Goal: Information Seeking & Learning: Find specific fact

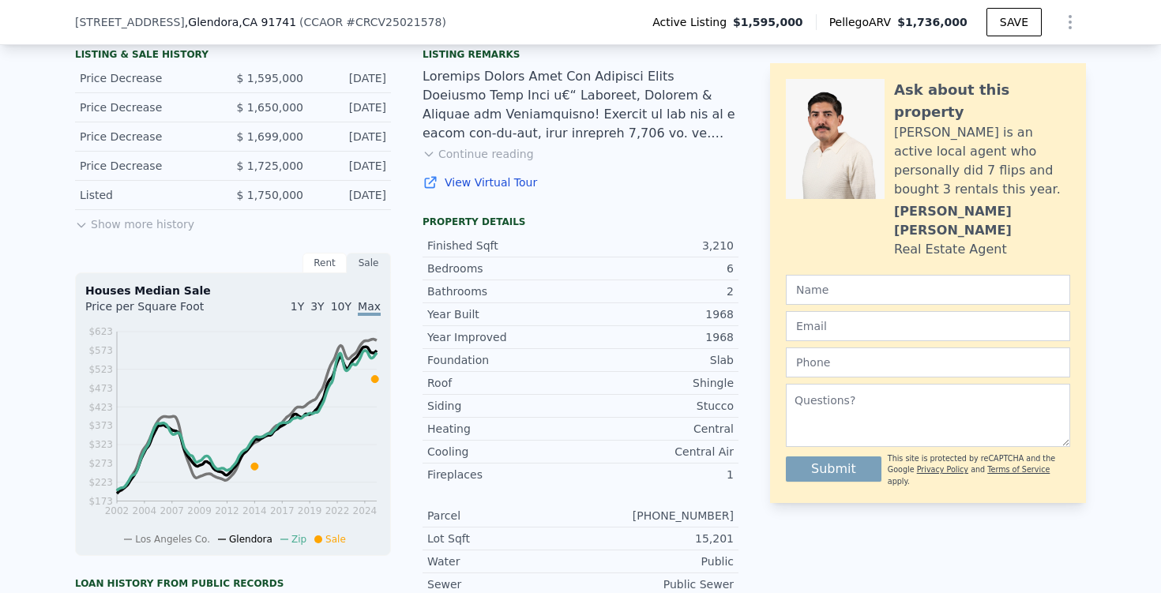
scroll to position [392, 0]
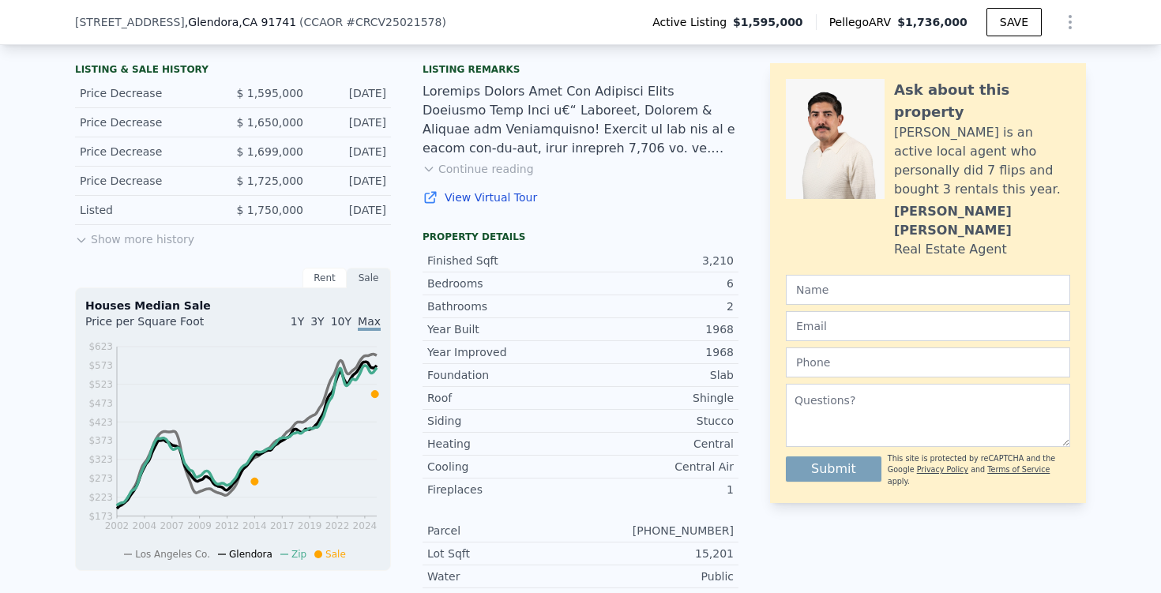
click at [178, 238] on button "Show more history" at bounding box center [134, 236] width 119 height 22
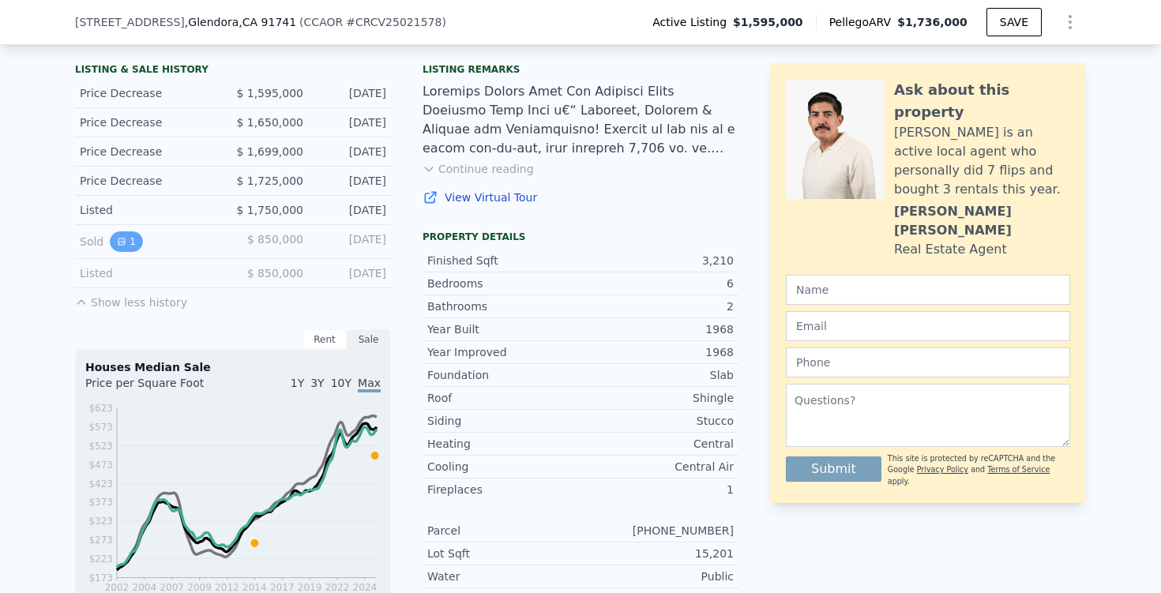
click at [125, 243] on icon "View historical data" at bounding box center [121, 241] width 9 height 9
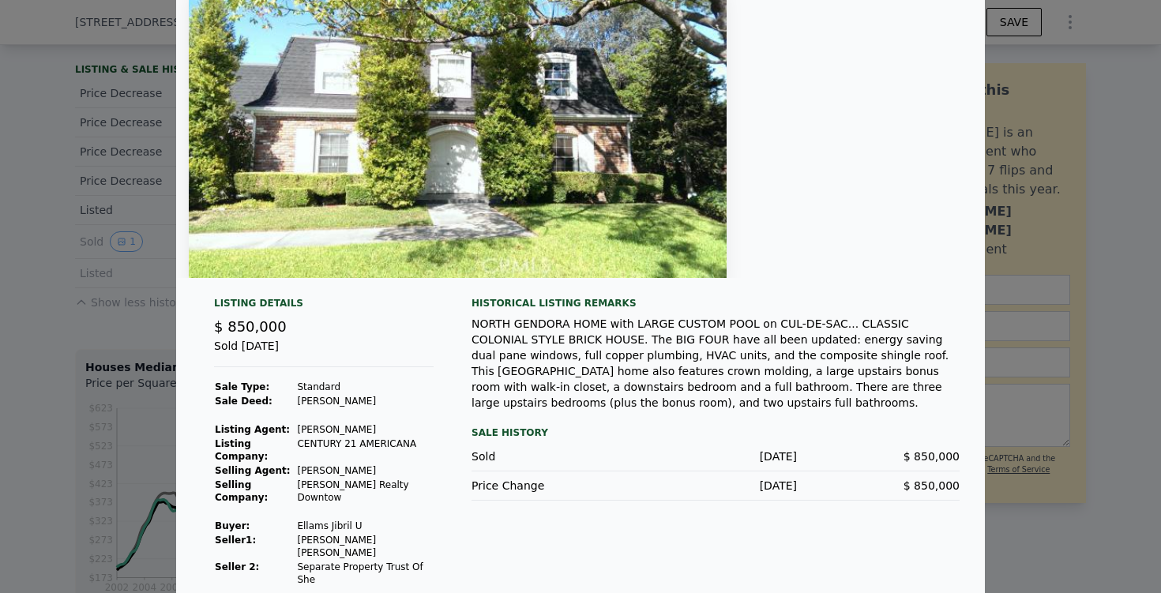
scroll to position [88, 0]
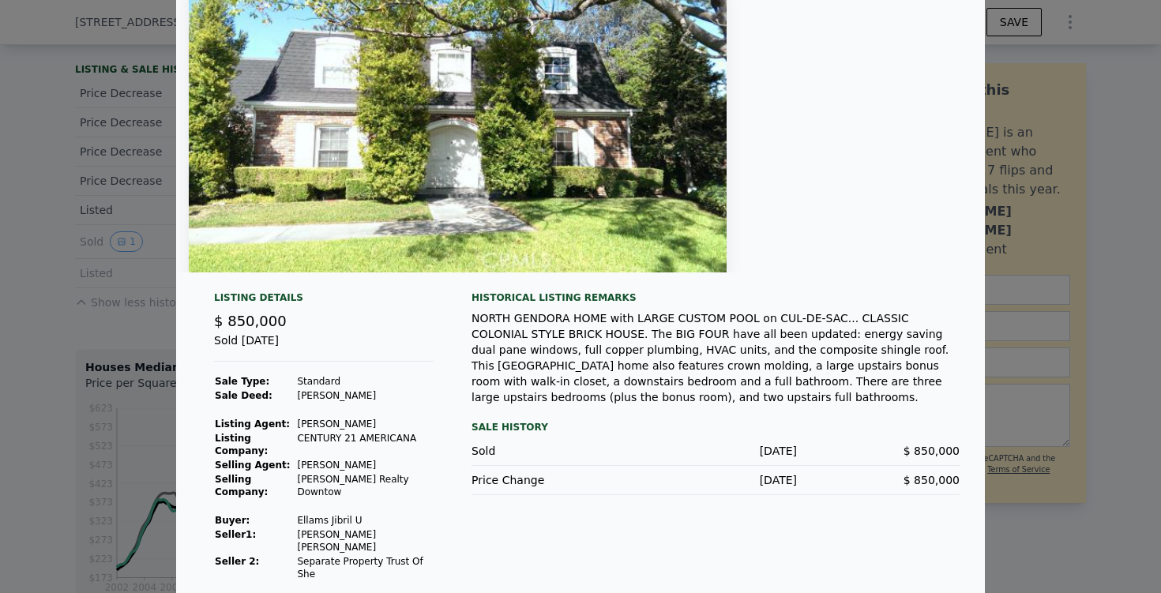
click at [1106, 295] on div at bounding box center [580, 296] width 1161 height 593
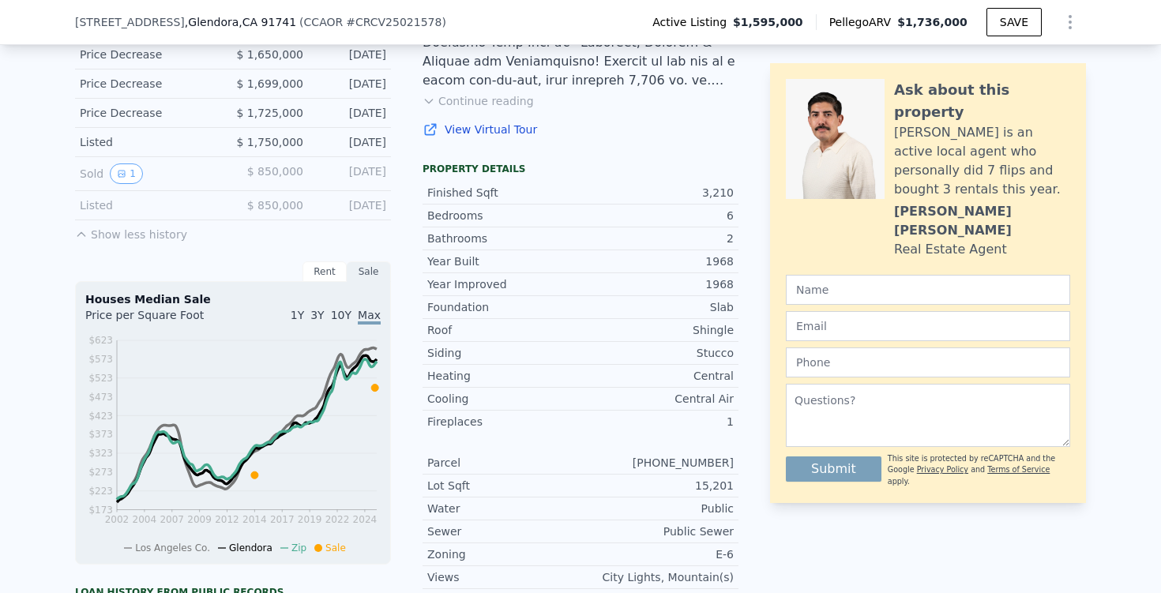
scroll to position [463, 0]
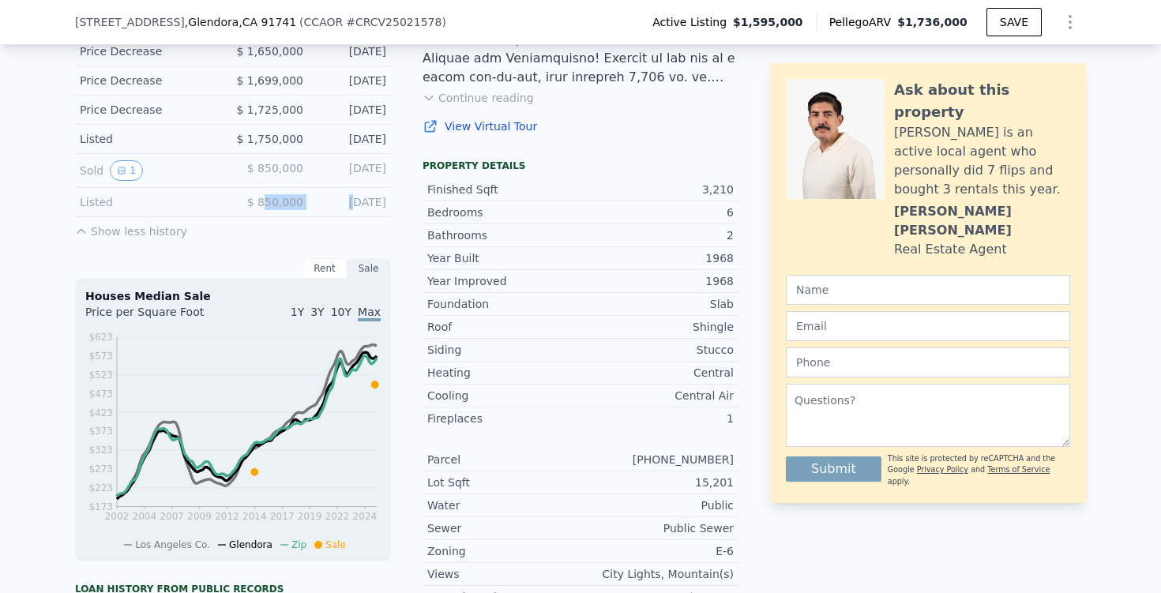
drag, startPoint x: 265, startPoint y: 200, endPoint x: 330, endPoint y: 199, distance: 64.8
click at [330, 199] on div "Listed $ 850,000 Jun 27, 2014" at bounding box center [233, 202] width 316 height 29
click at [330, 199] on div "Jun 27, 2014" at bounding box center [351, 202] width 70 height 16
drag, startPoint x: 307, startPoint y: 168, endPoint x: 261, endPoint y: 166, distance: 46.7
click at [261, 166] on div "Sold 1 $ 850,000 Aug 14, 2014" at bounding box center [233, 171] width 316 height 34
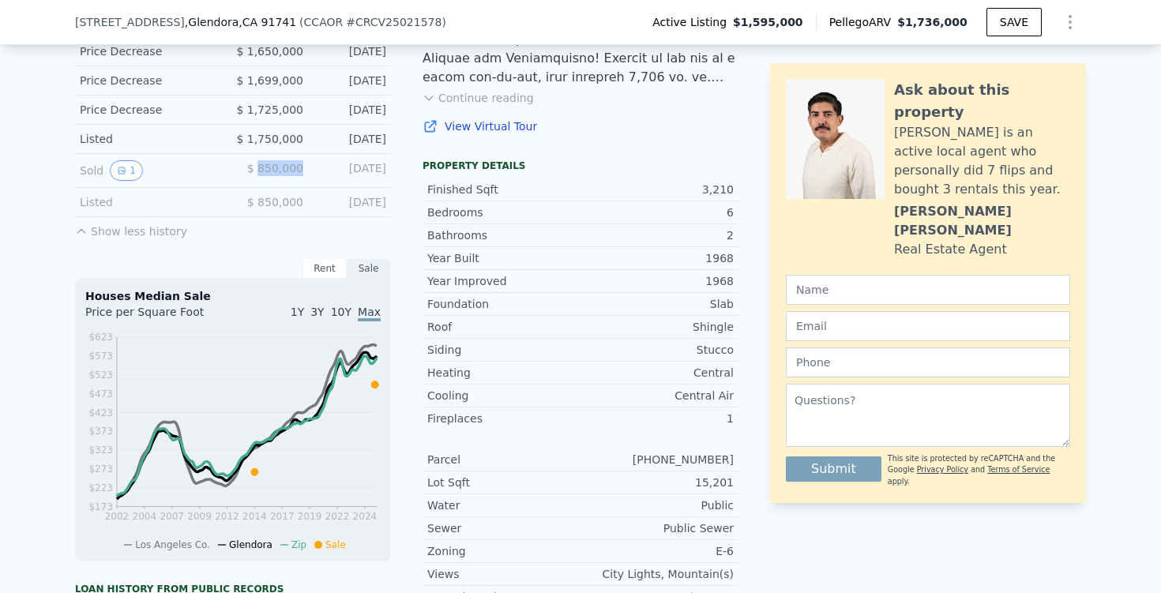
copy span "850,000"
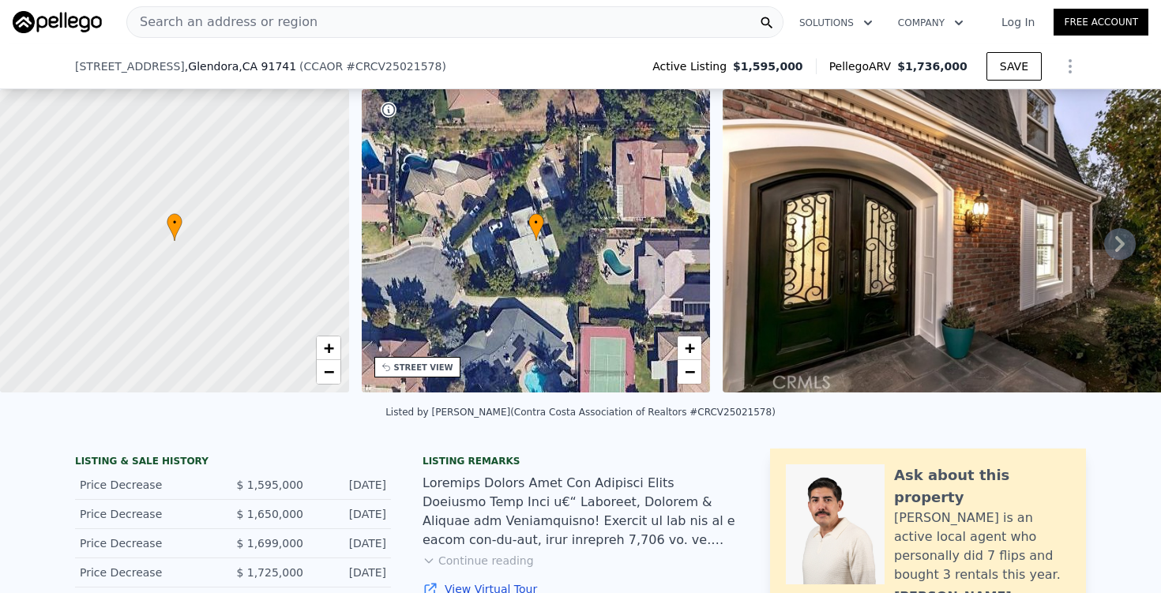
scroll to position [234, 0]
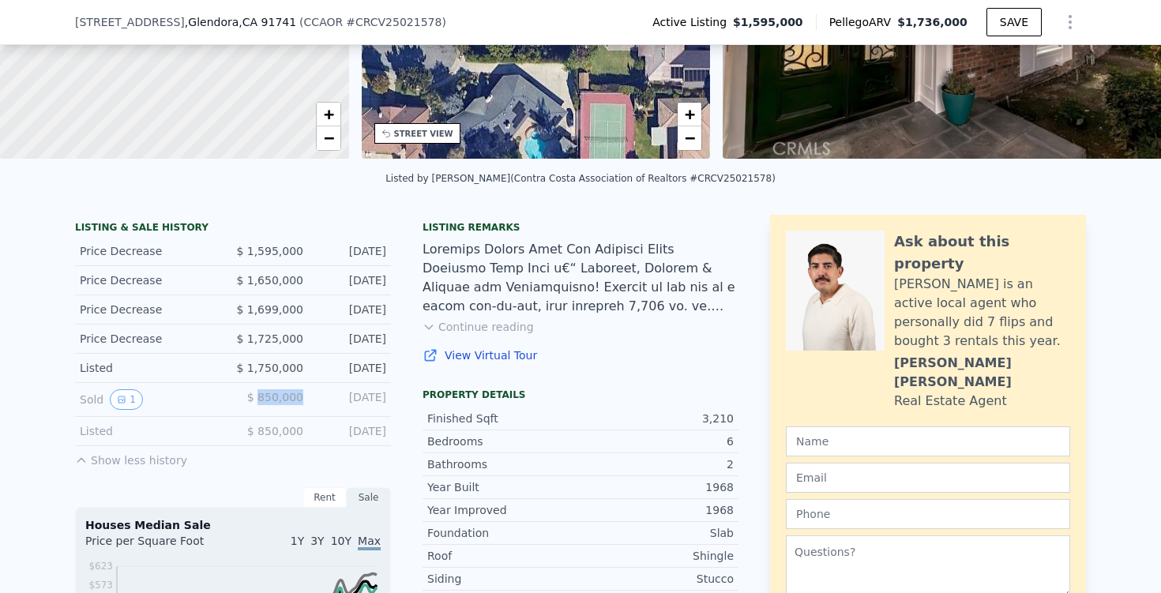
click at [101, 461] on button "Show less history" at bounding box center [131, 457] width 112 height 22
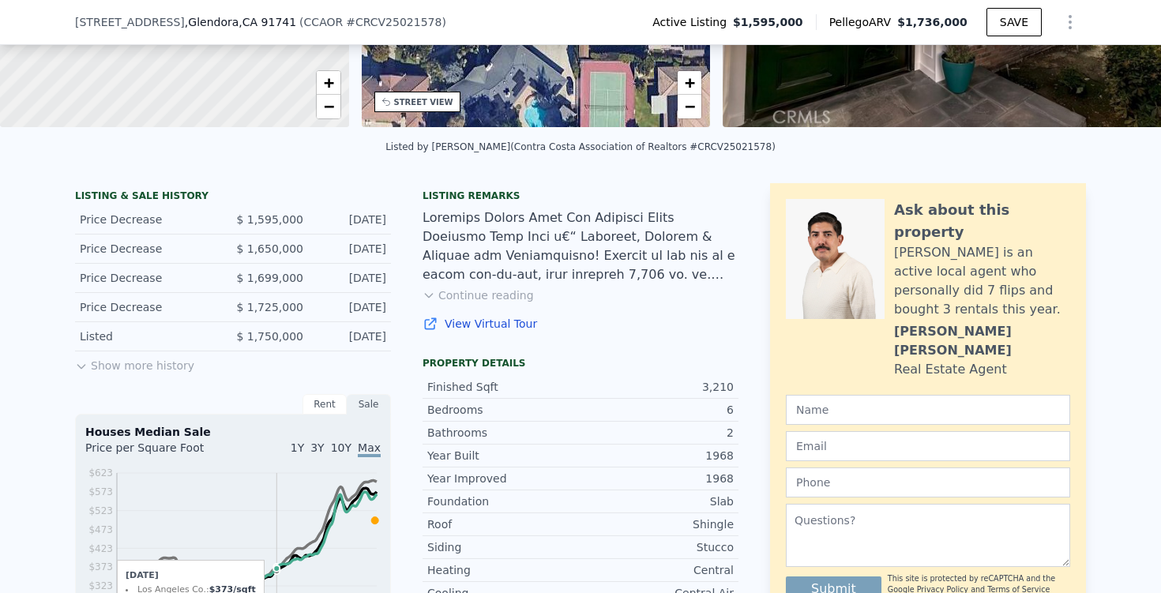
scroll to position [265, 0]
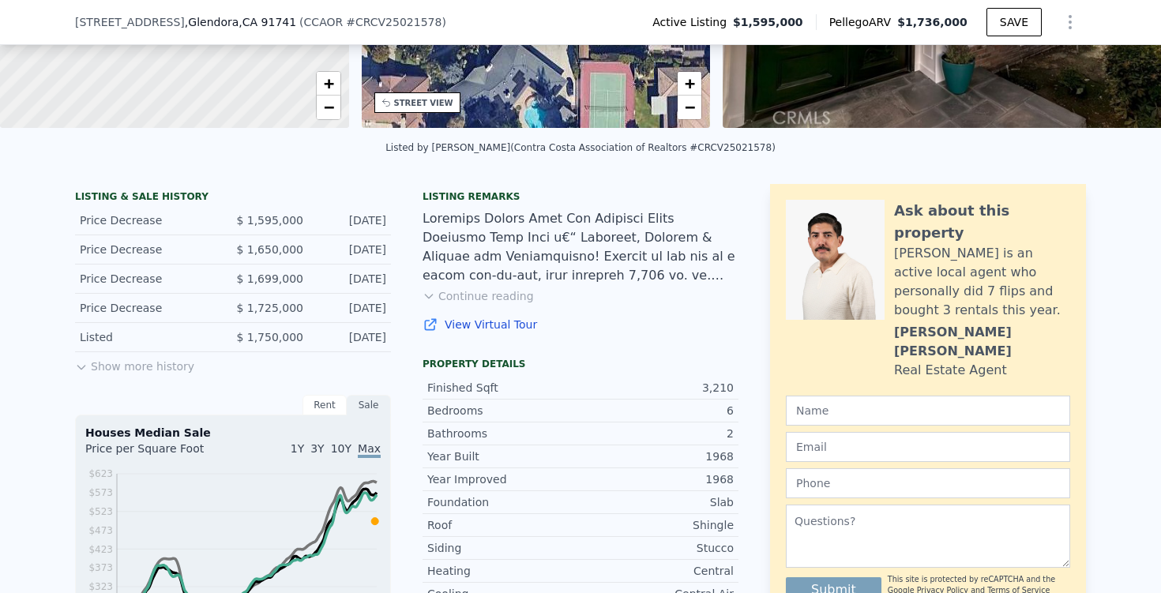
click at [146, 362] on button "Show more history" at bounding box center [134, 363] width 119 height 22
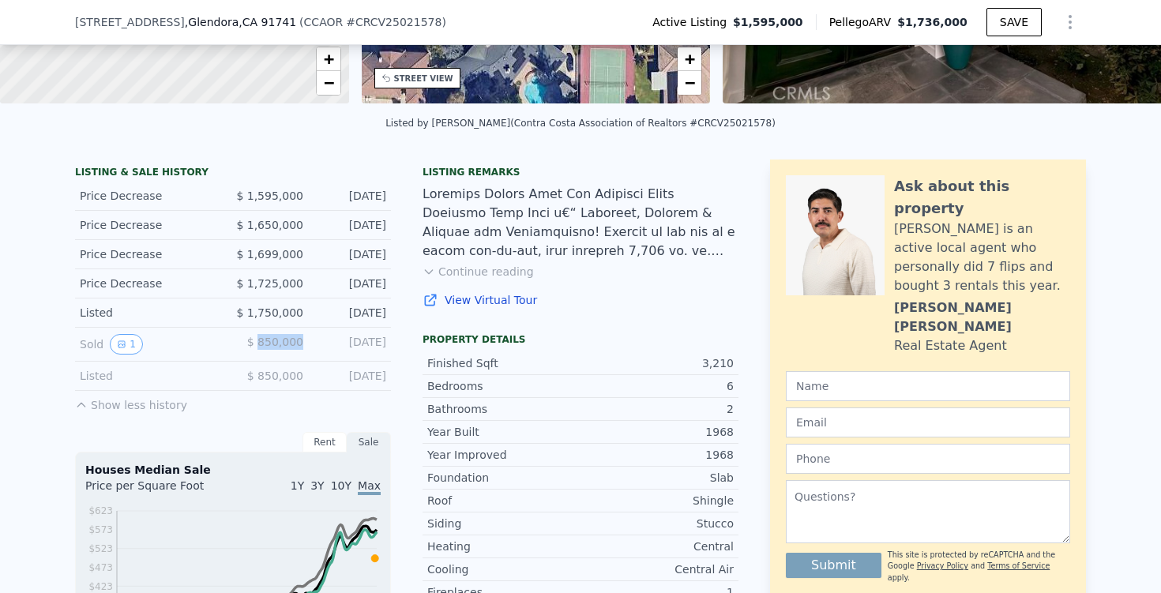
scroll to position [291, 0]
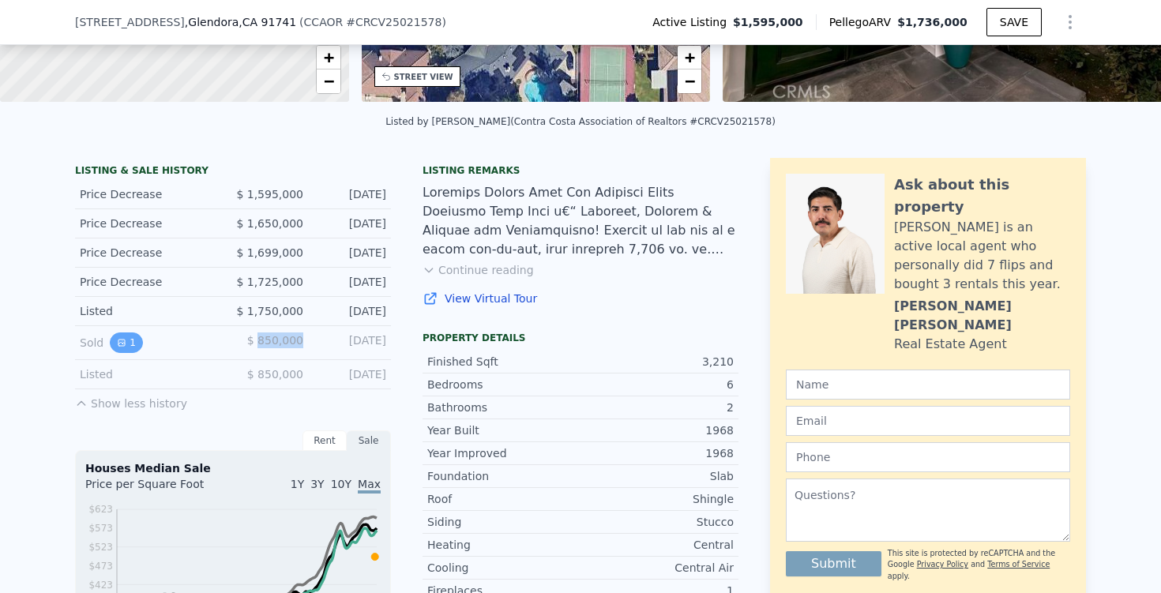
click at [121, 344] on icon "View historical data" at bounding box center [121, 343] width 6 height 6
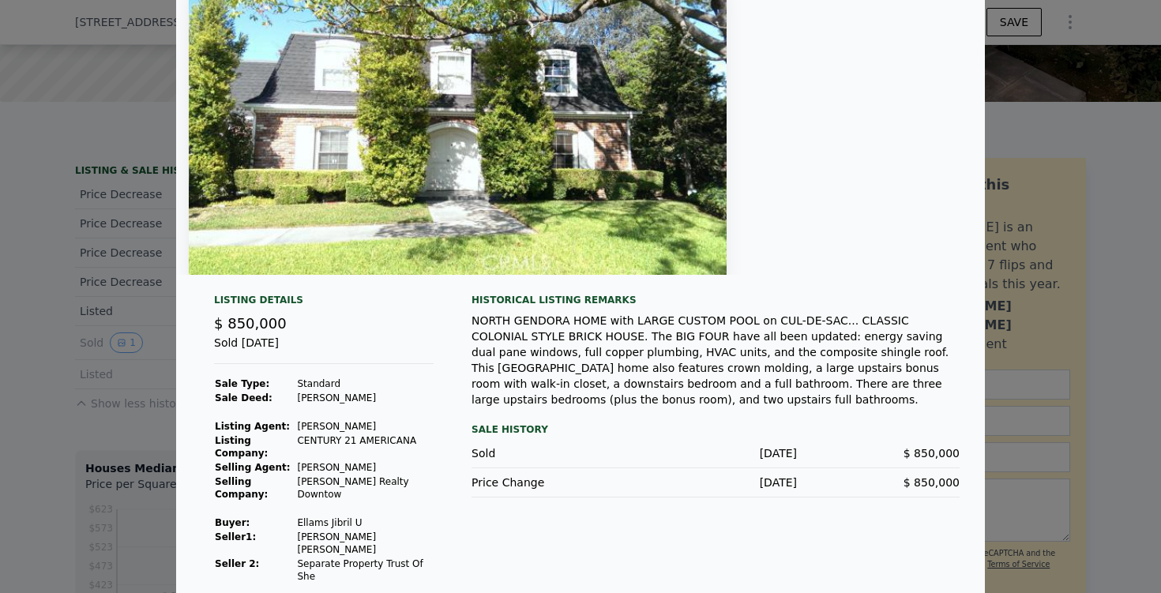
scroll to position [88, 0]
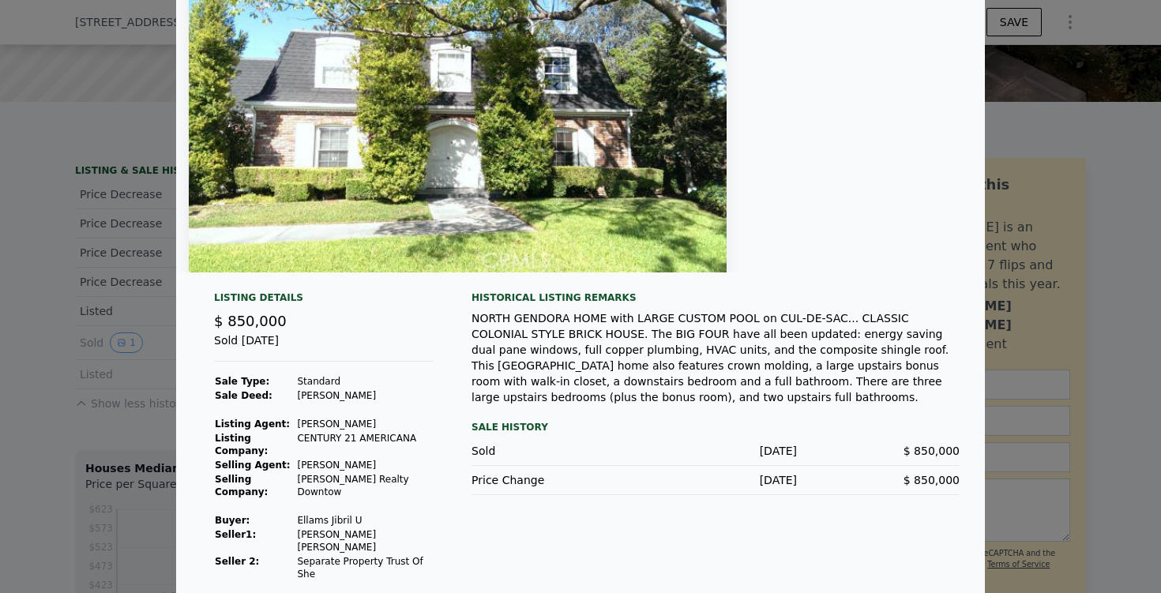
click at [1125, 306] on div at bounding box center [580, 296] width 1161 height 593
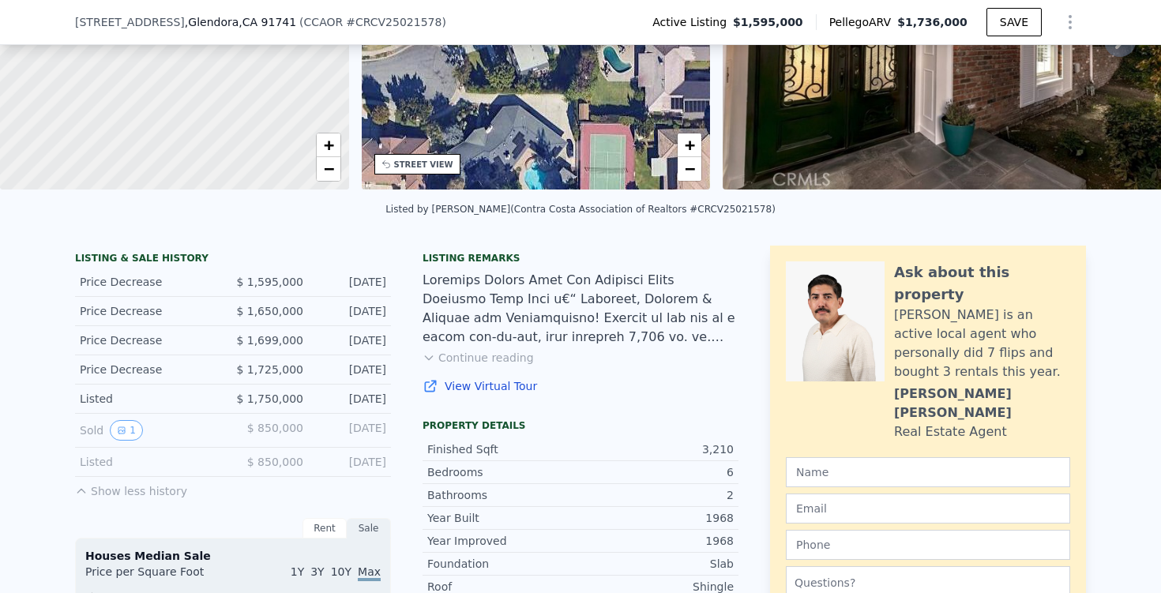
scroll to position [0, 0]
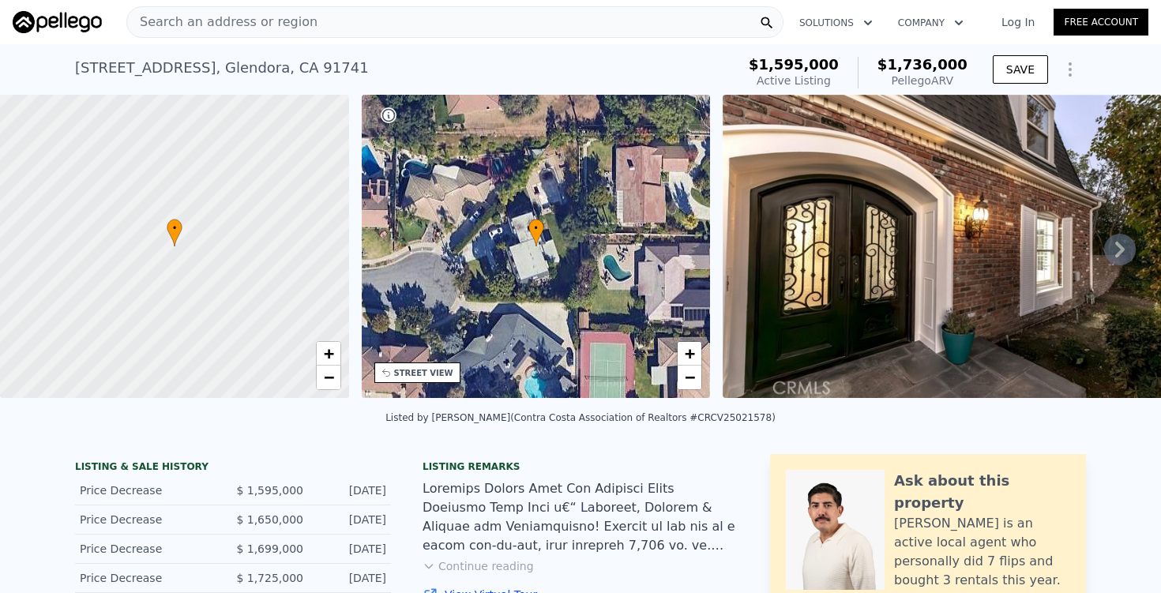
click at [873, 170] on img at bounding box center [950, 246] width 455 height 303
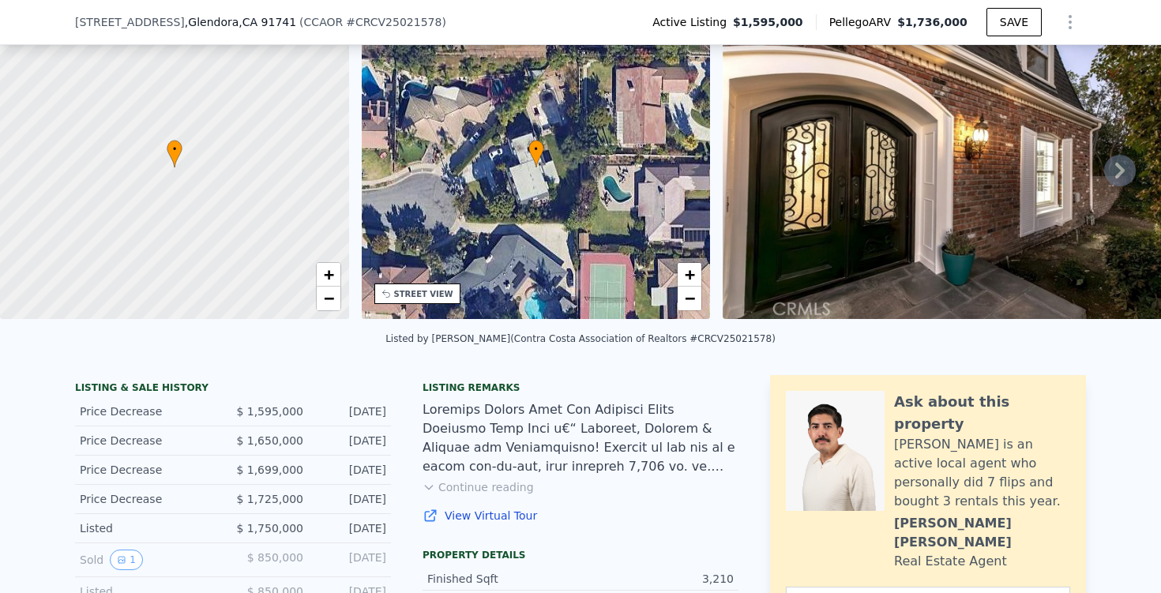
scroll to position [75, 0]
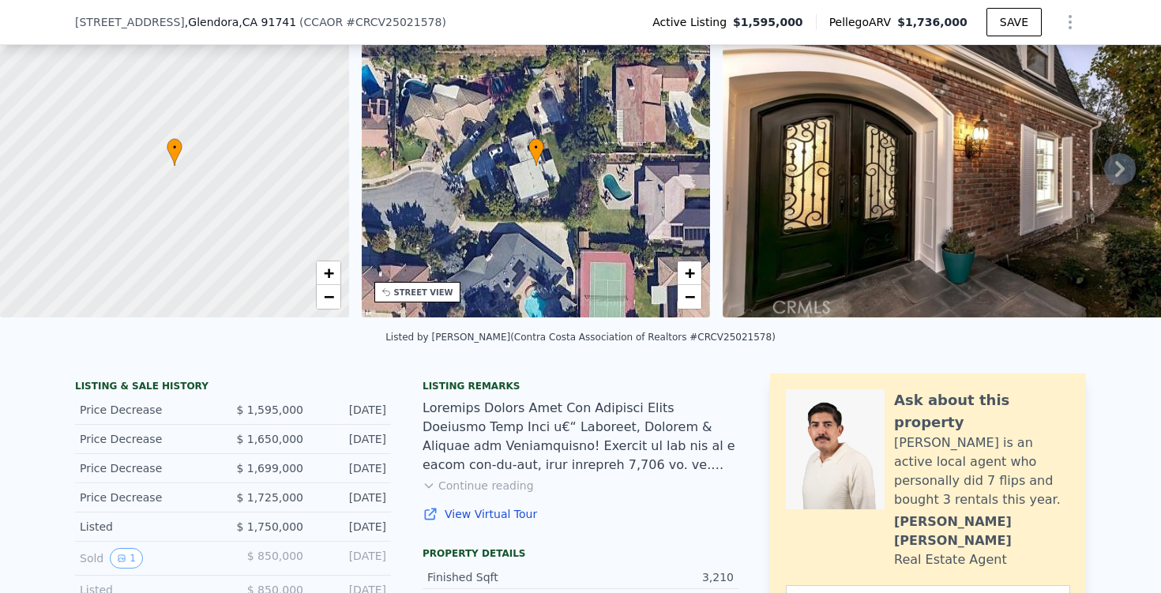
click at [1116, 163] on icon at bounding box center [1120, 169] width 32 height 32
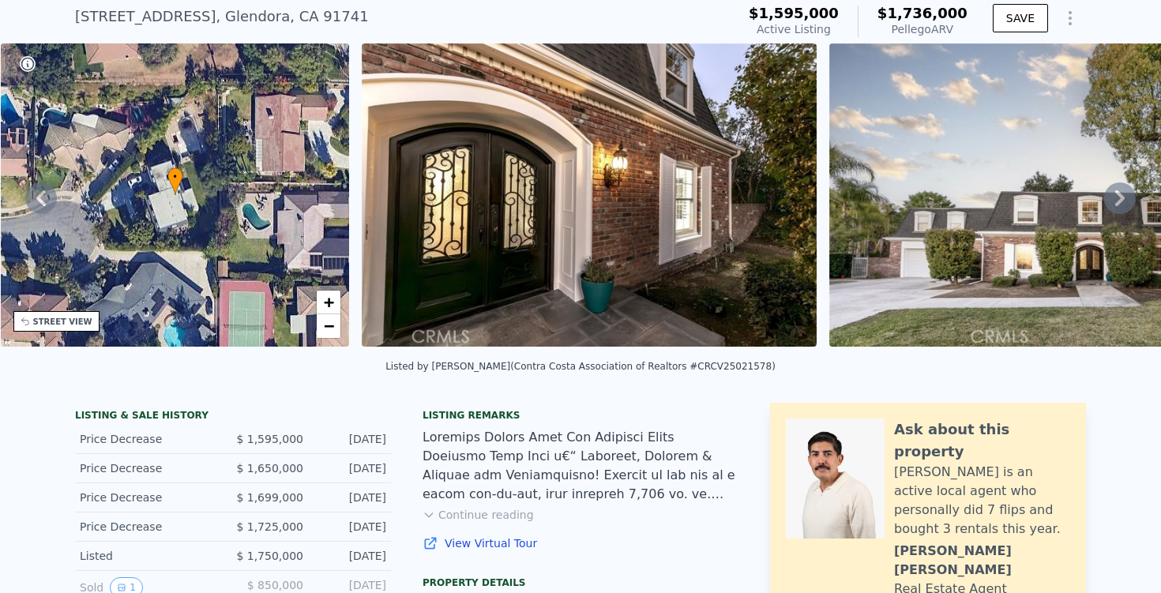
scroll to position [46, 0]
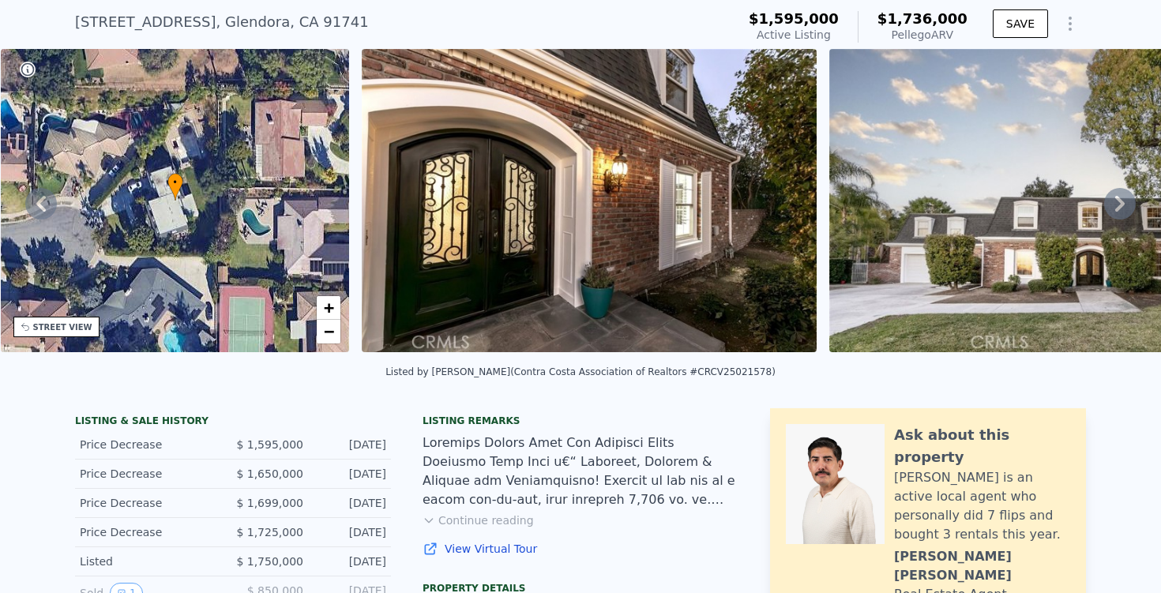
click at [1121, 201] on icon at bounding box center [1119, 204] width 9 height 16
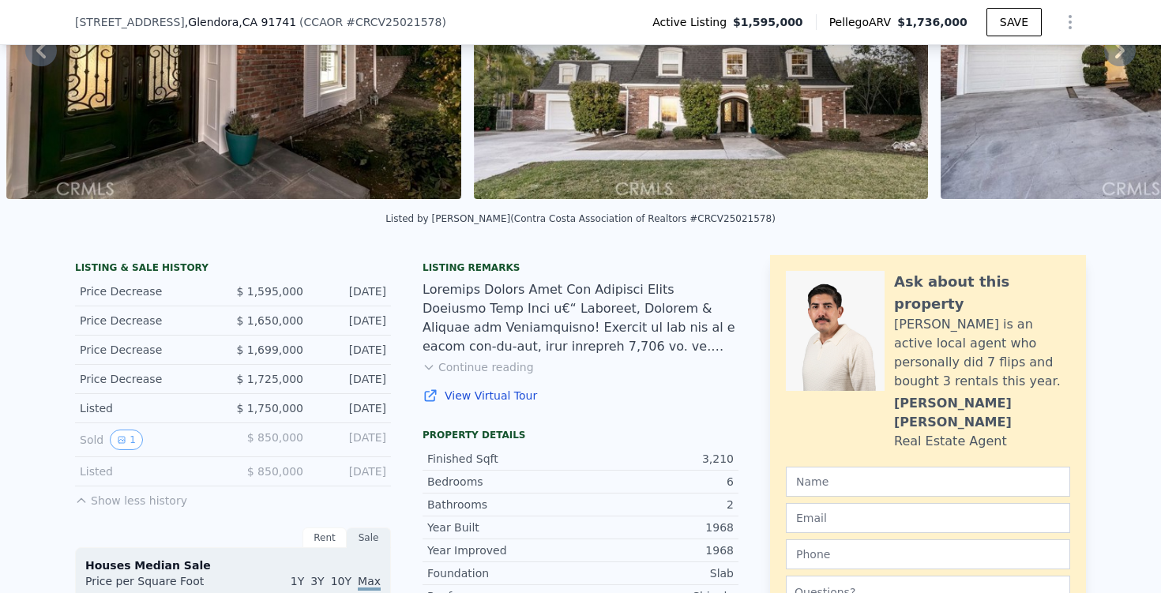
scroll to position [196, 0]
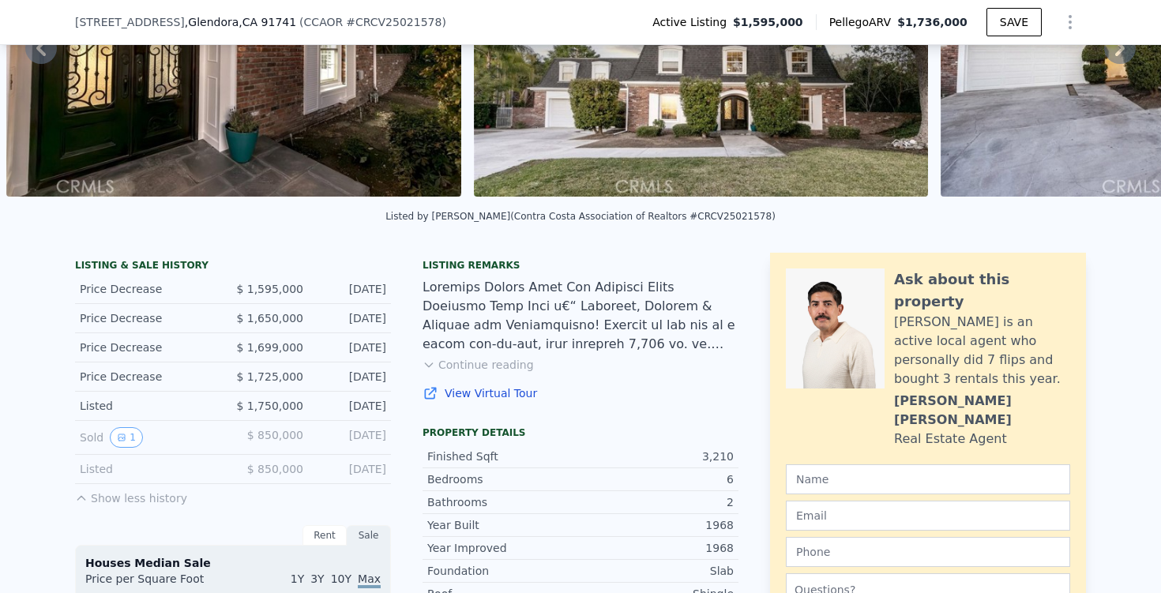
click at [498, 395] on link "View Virtual Tour" at bounding box center [581, 393] width 316 height 16
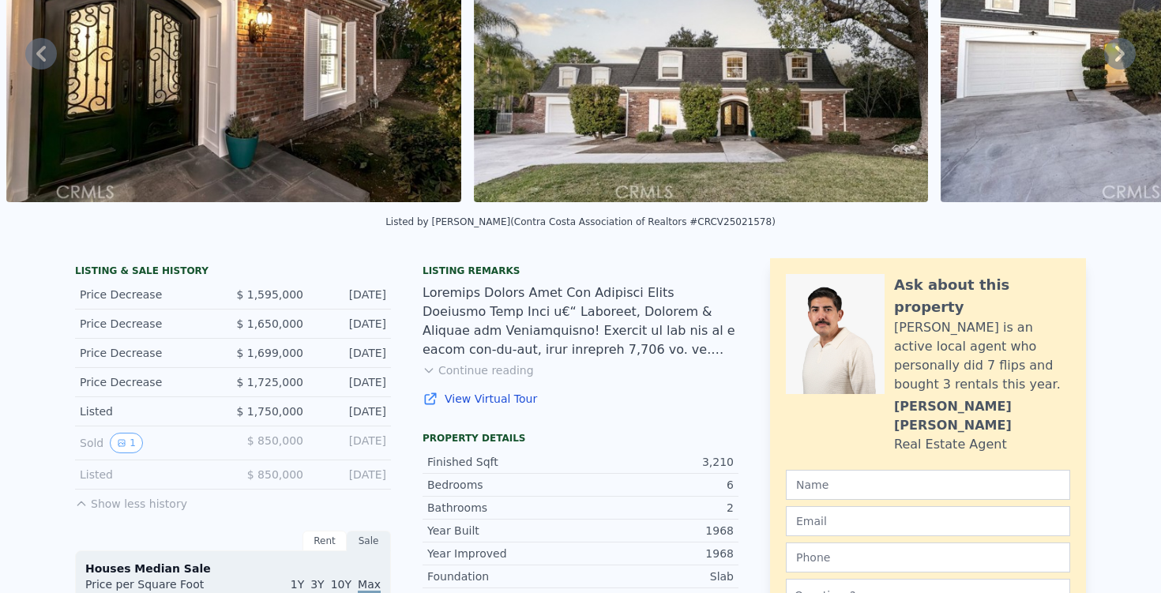
scroll to position [0, 0]
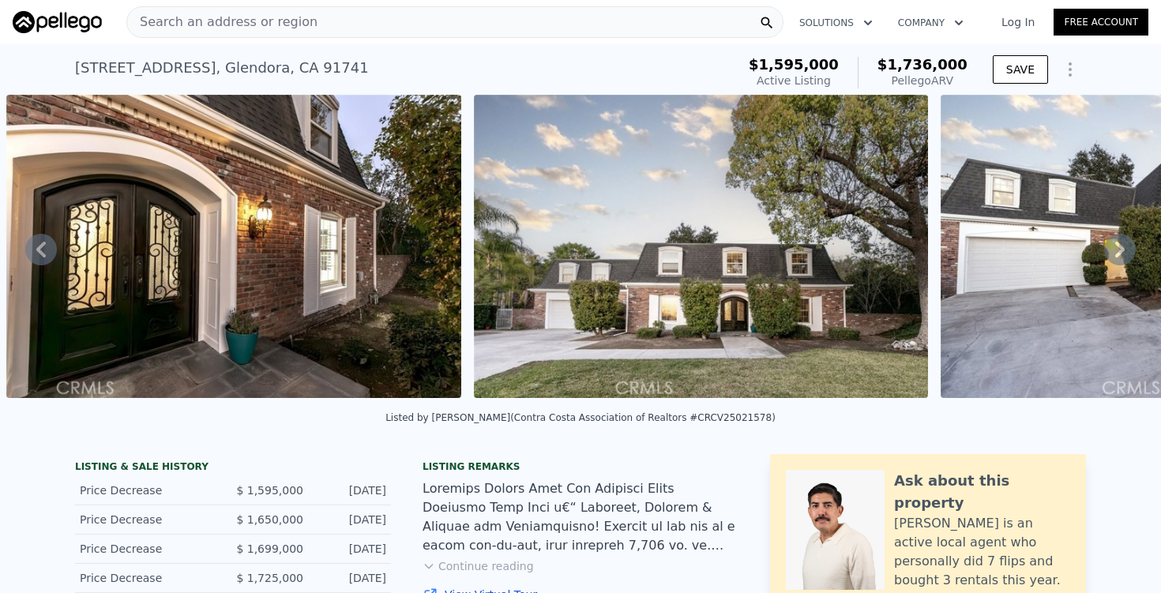
click at [254, 24] on span "Search an address or region" at bounding box center [222, 22] width 190 height 19
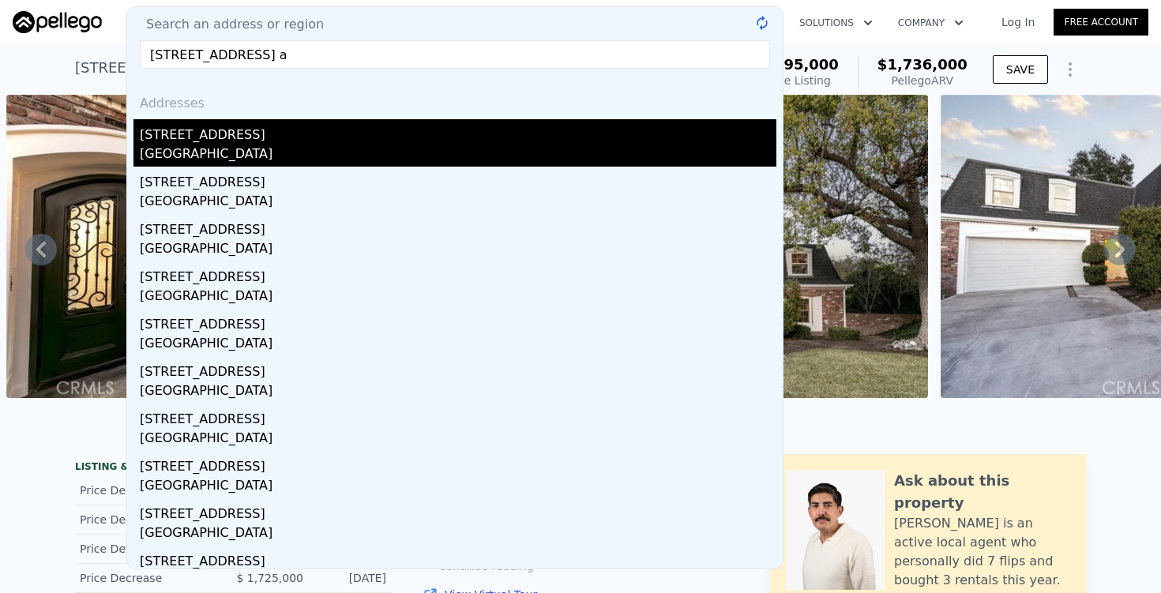
type input "2156 las lunas st pasadena a"
click at [168, 141] on div "[STREET_ADDRESS]" at bounding box center [458, 131] width 637 height 25
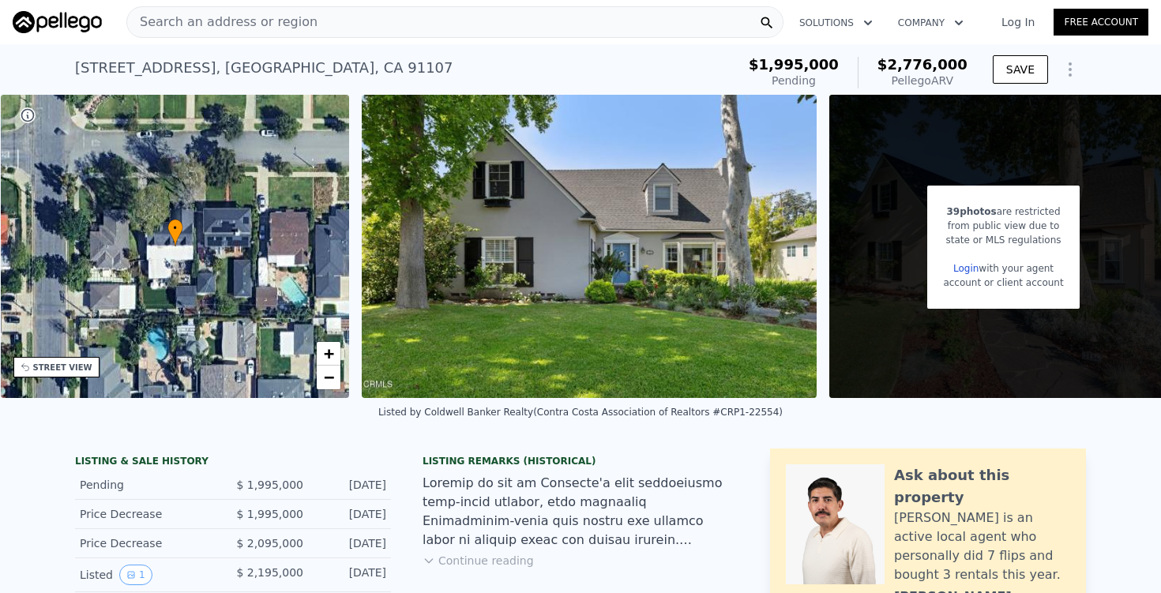
click at [560, 206] on img at bounding box center [589, 246] width 455 height 303
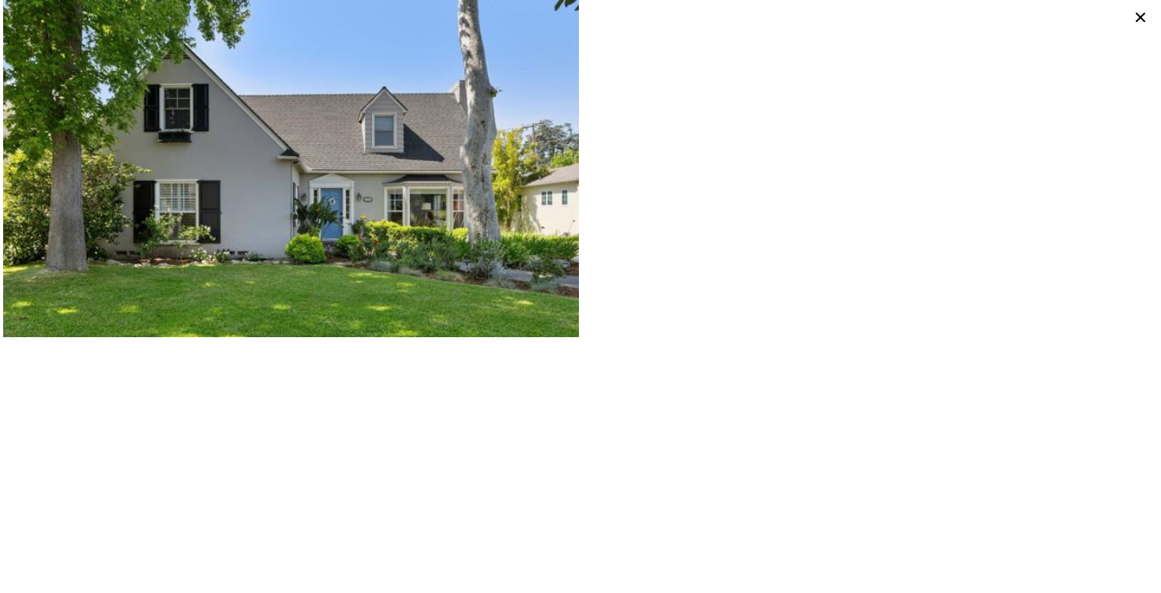
type input "5"
type input "2487"
type input "4146"
type input "10848"
type input "23997"
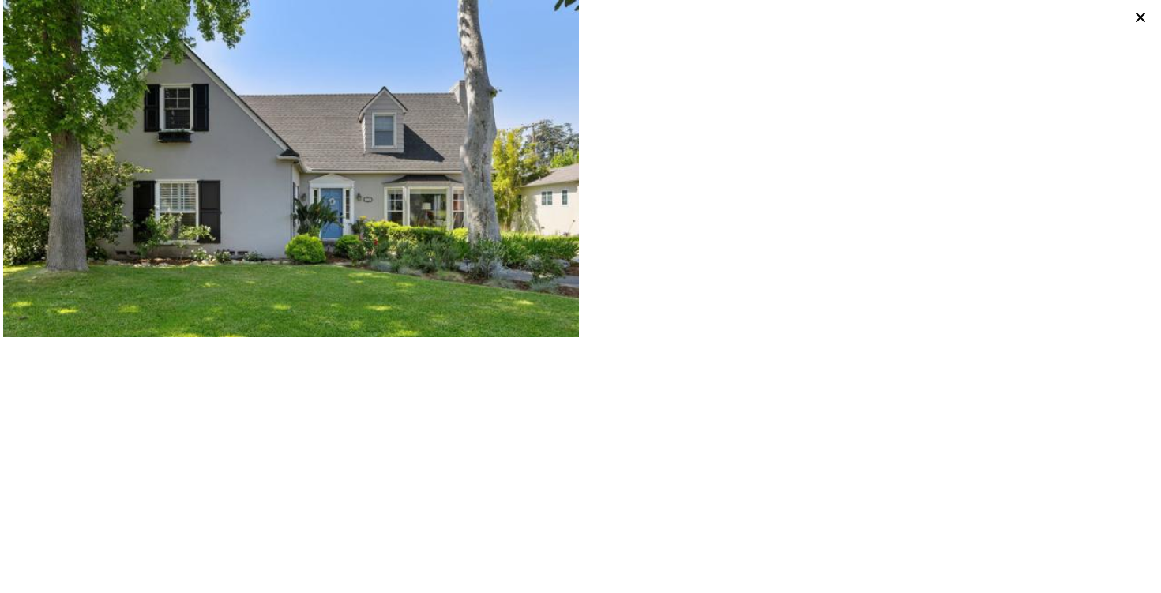
type input "$ 1,736,000"
type input "-$ 91,141"
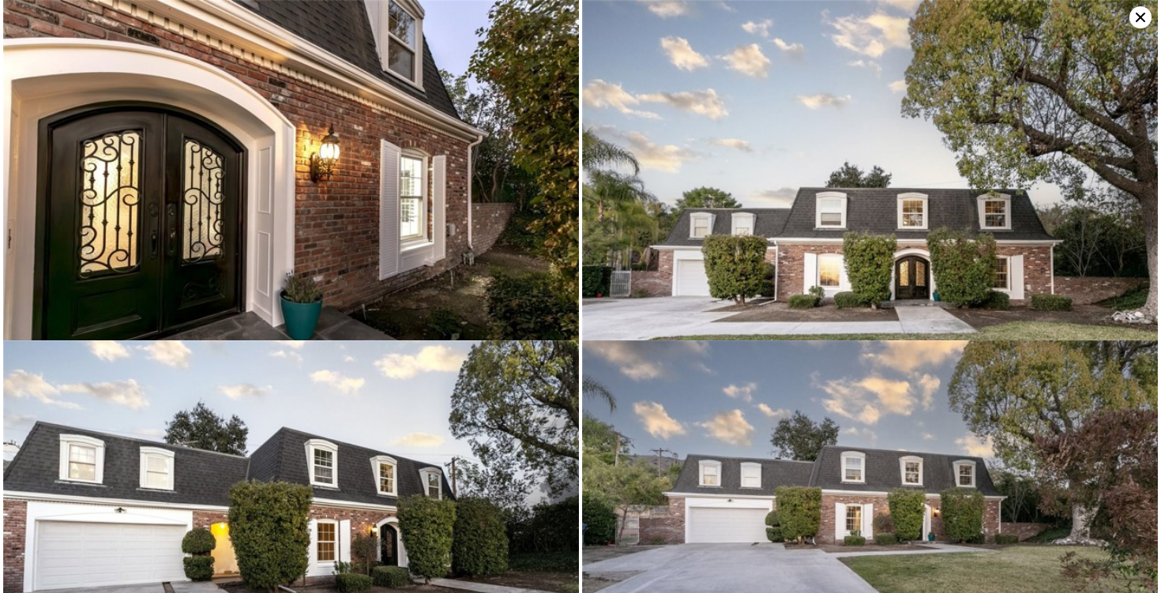
type input "4"
type input "2210"
type input "3466"
type input "8400"
type input "14291"
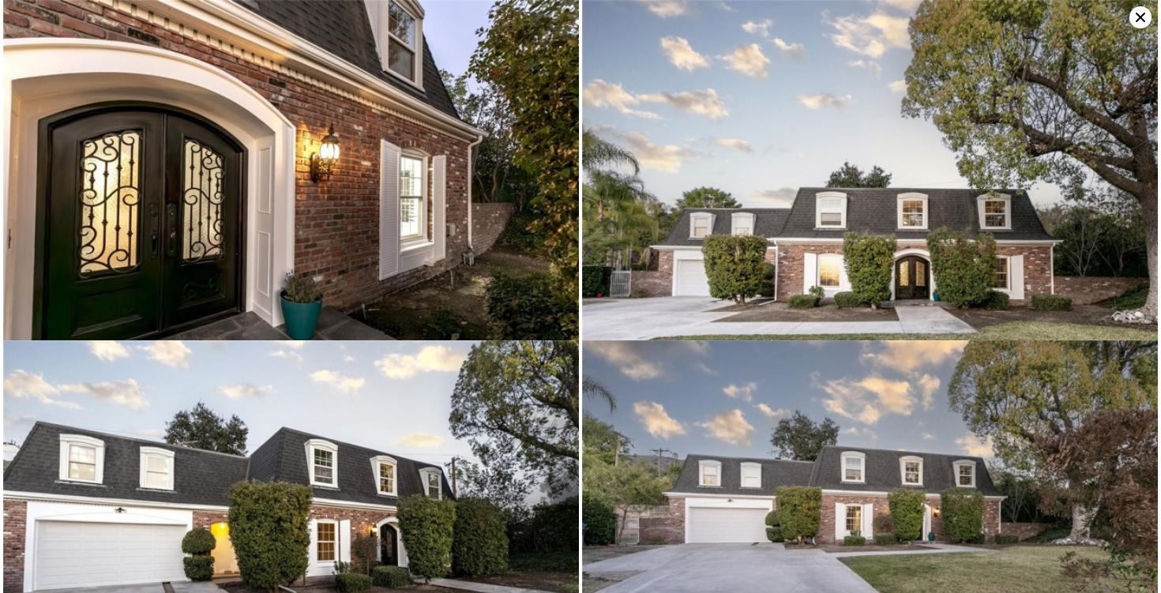
type input "$ 2,776,000"
type input "$ 455,532"
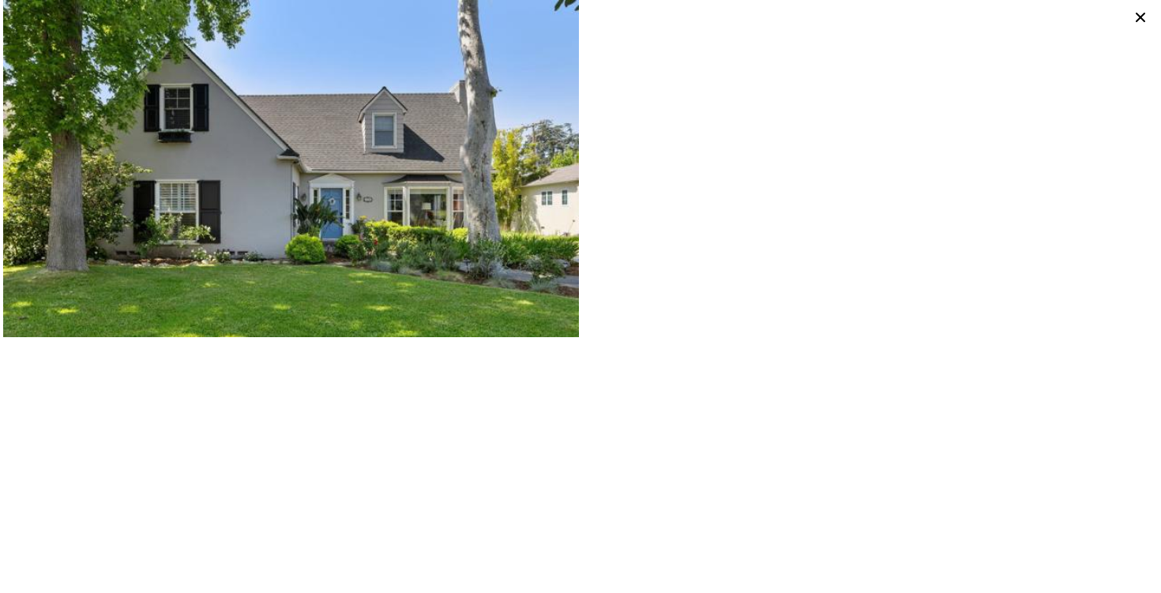
scroll to position [0, 367]
type input "5"
type input "2487"
type input "4146"
type input "10848"
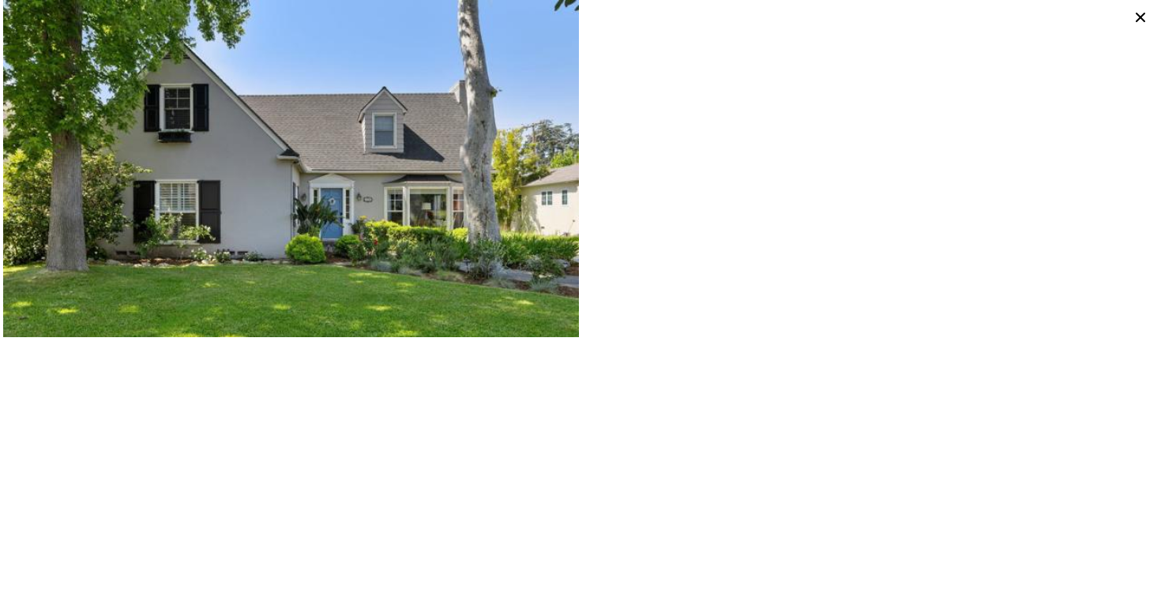
type input "23997"
type input "$ 1,736,000"
type input "-$ 91,141"
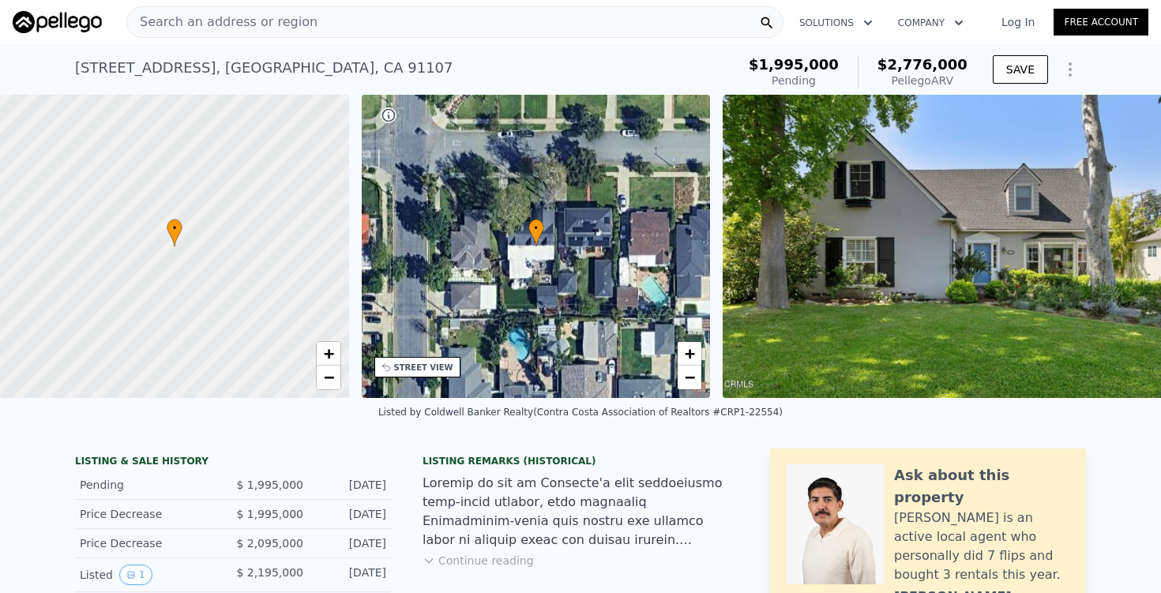
scroll to position [115, 0]
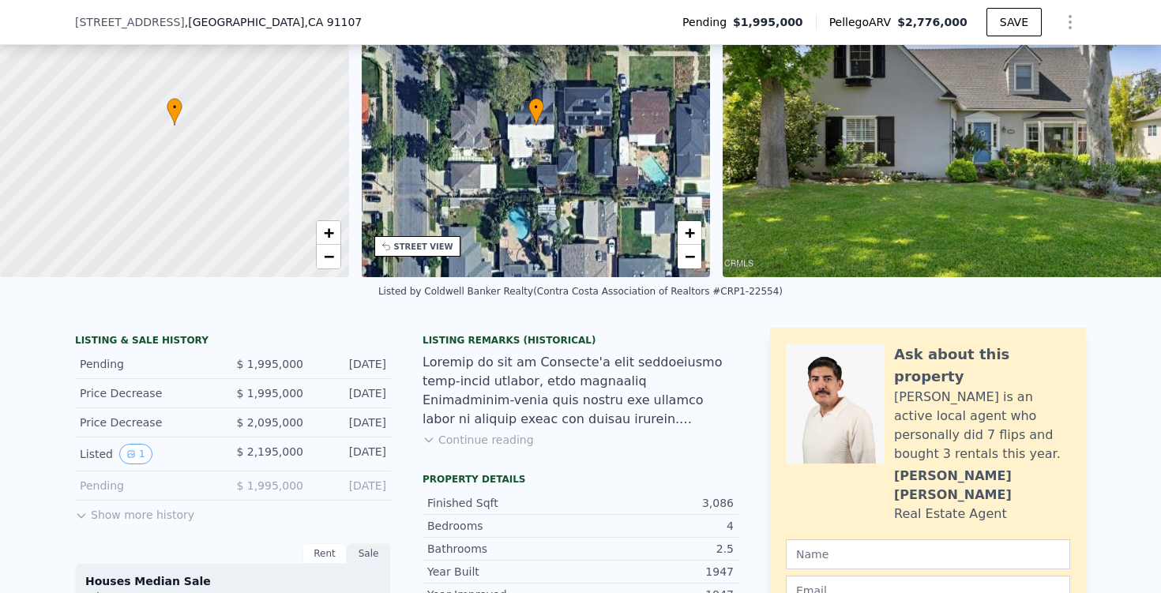
click at [140, 513] on button "Show more history" at bounding box center [134, 512] width 119 height 22
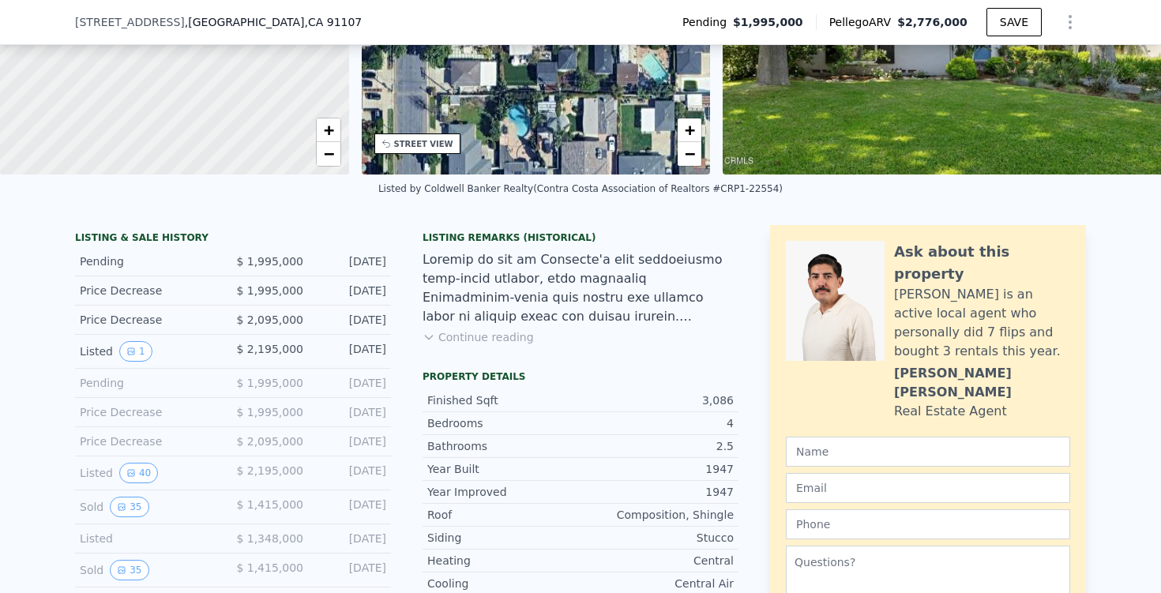
scroll to position [219, 0]
click at [141, 356] on button "1" at bounding box center [135, 350] width 33 height 21
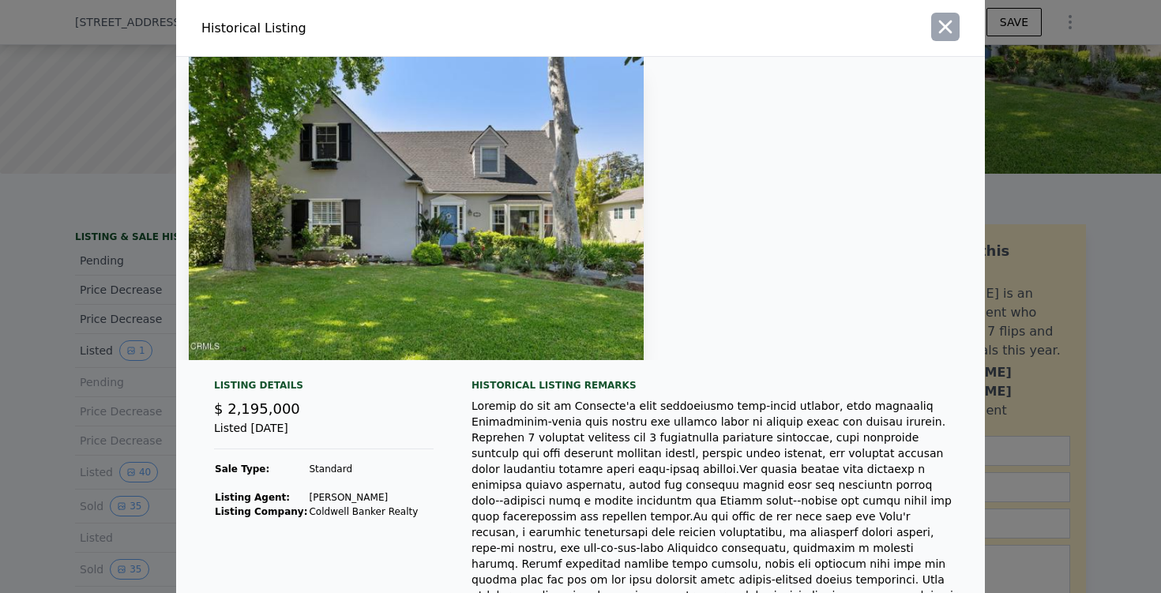
click at [937, 29] on icon "button" at bounding box center [945, 27] width 22 height 22
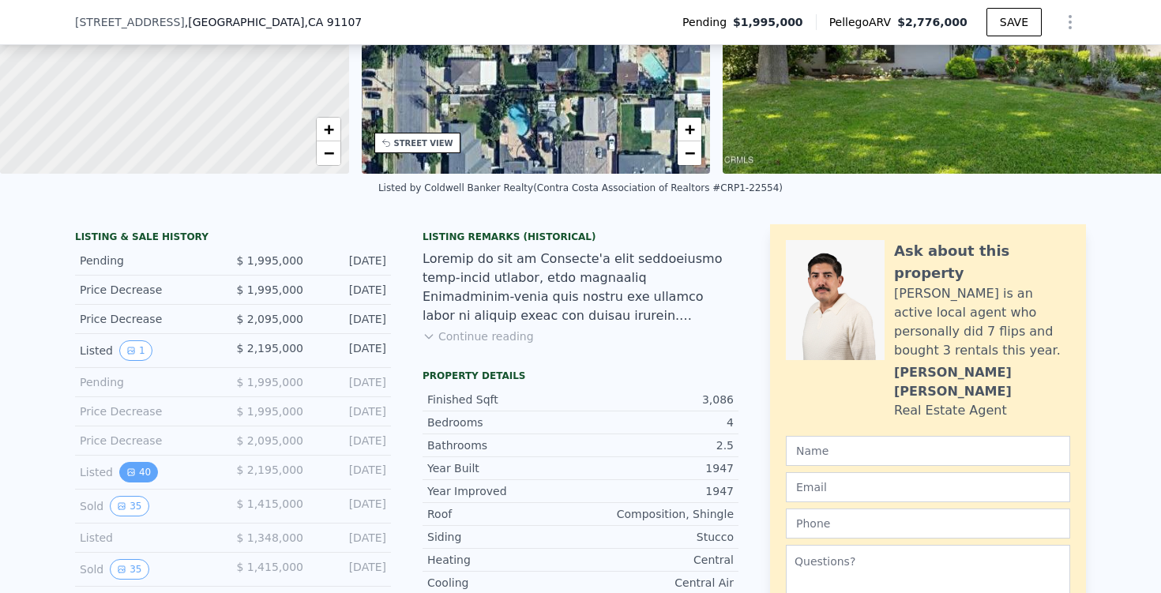
click at [143, 473] on button "40" at bounding box center [138, 472] width 39 height 21
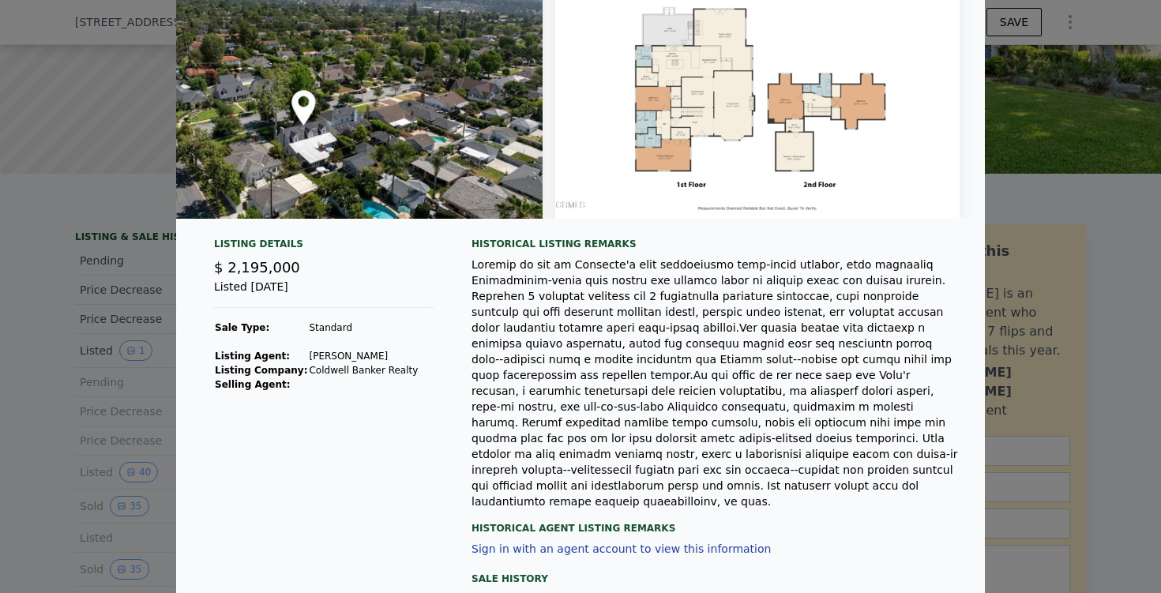
scroll to position [276, 0]
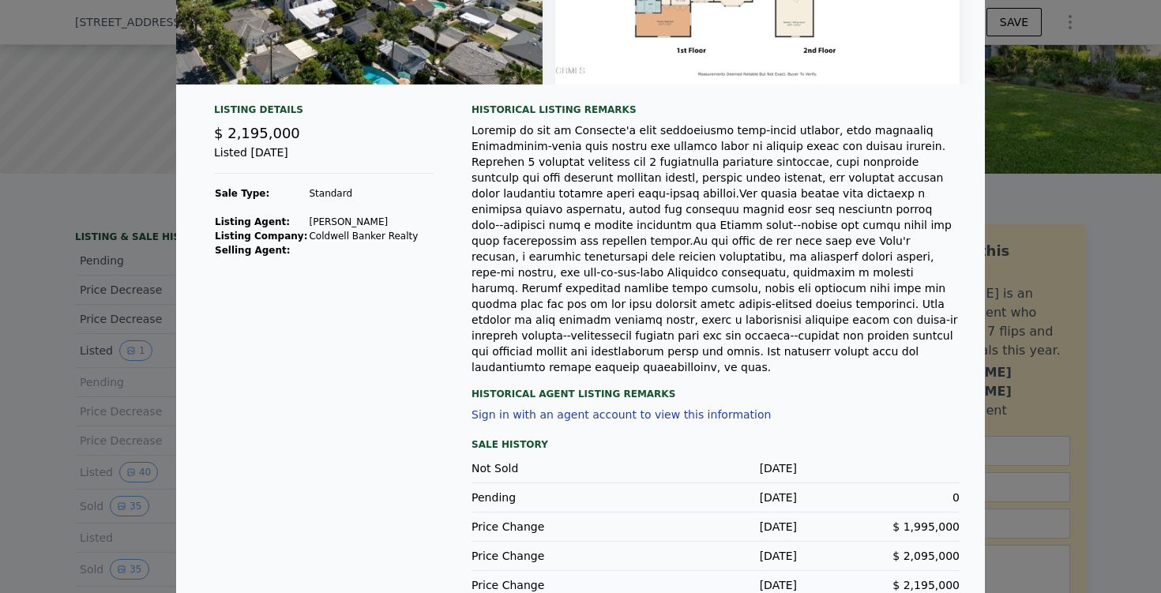
click at [1074, 179] on div at bounding box center [580, 296] width 1161 height 593
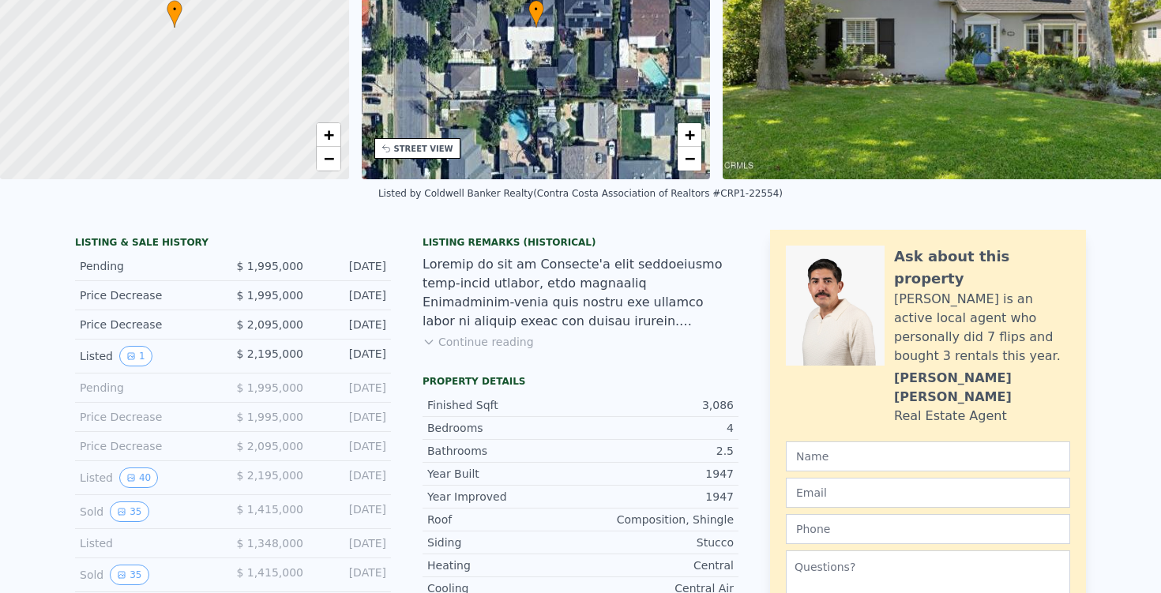
scroll to position [0, 0]
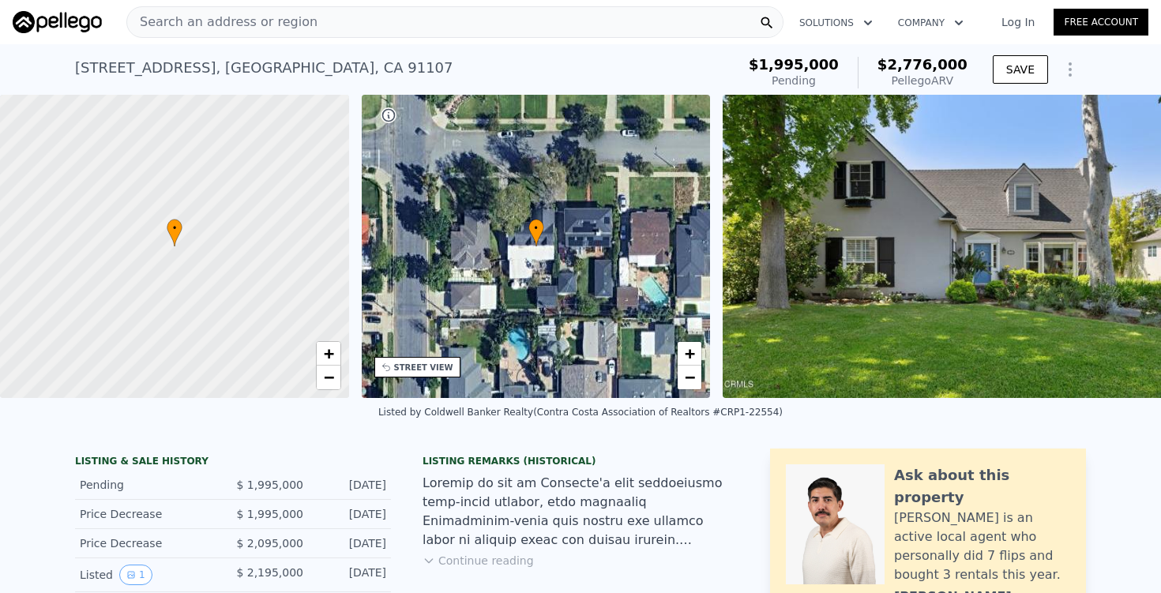
click at [385, 37] on div "Search an address or region Solutions Company Open main menu Log In Free Account" at bounding box center [581, 22] width 1136 height 38
click at [379, 21] on div "Search an address or region" at bounding box center [454, 22] width 657 height 32
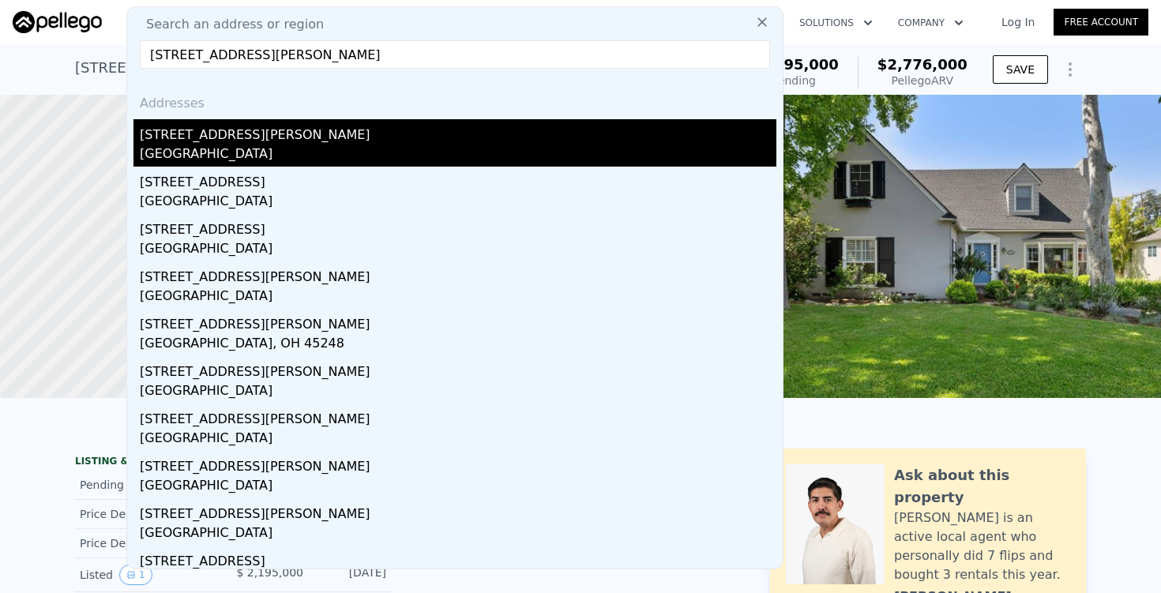
type input "[STREET_ADDRESS][PERSON_NAME]"
click at [231, 132] on div "[STREET_ADDRESS][PERSON_NAME]" at bounding box center [458, 131] width 637 height 25
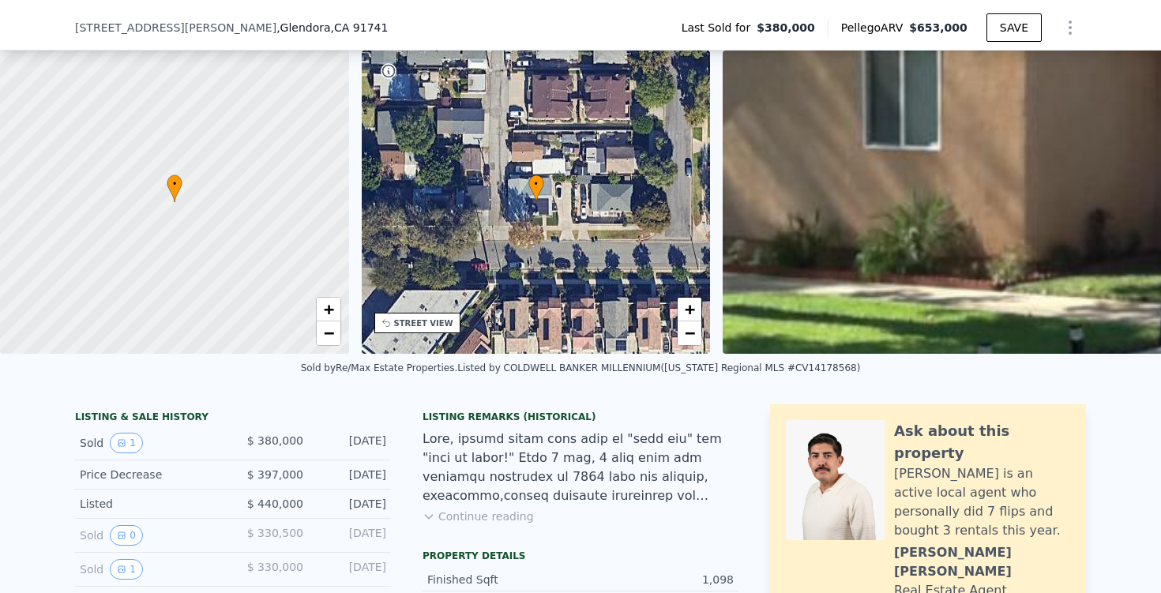
scroll to position [156, 0]
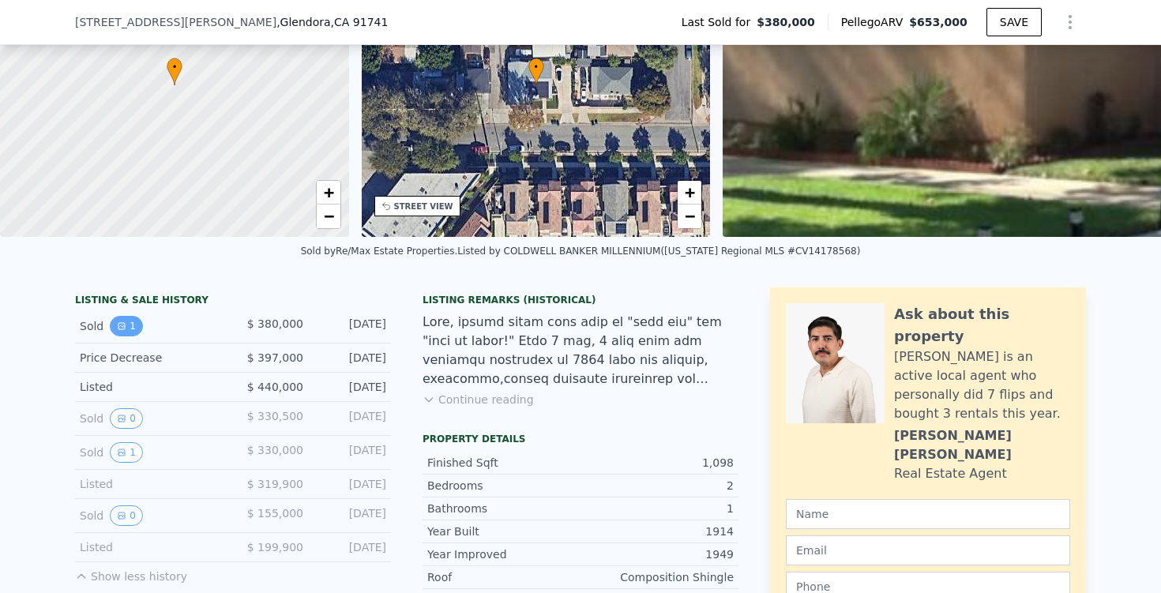
click at [127, 327] on button "1" at bounding box center [126, 326] width 33 height 21
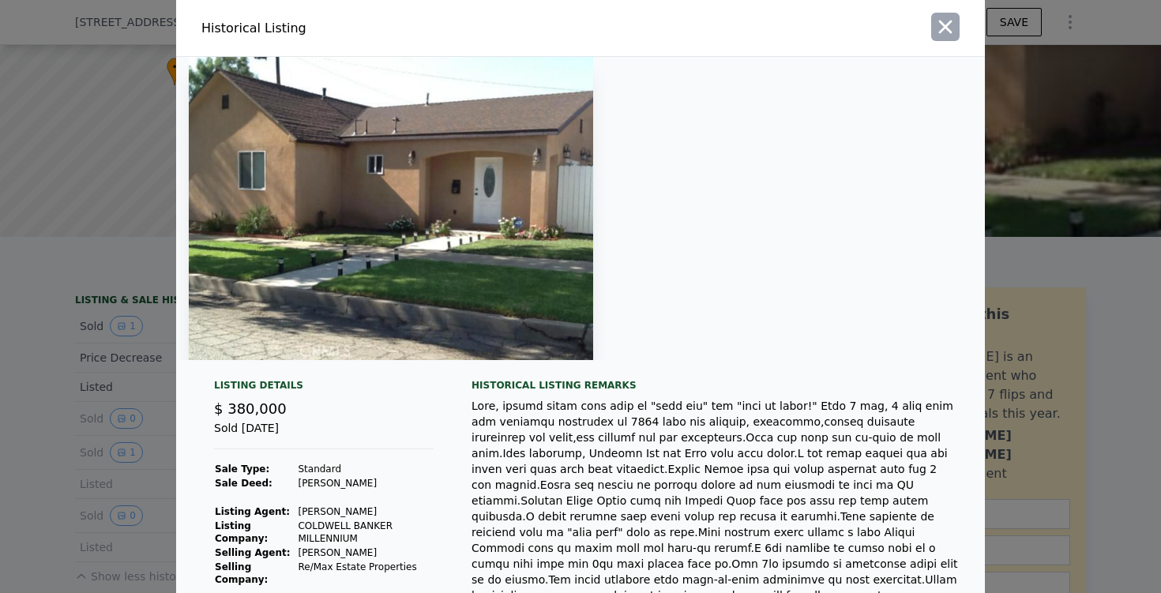
click at [945, 30] on icon "button" at bounding box center [945, 27] width 22 height 22
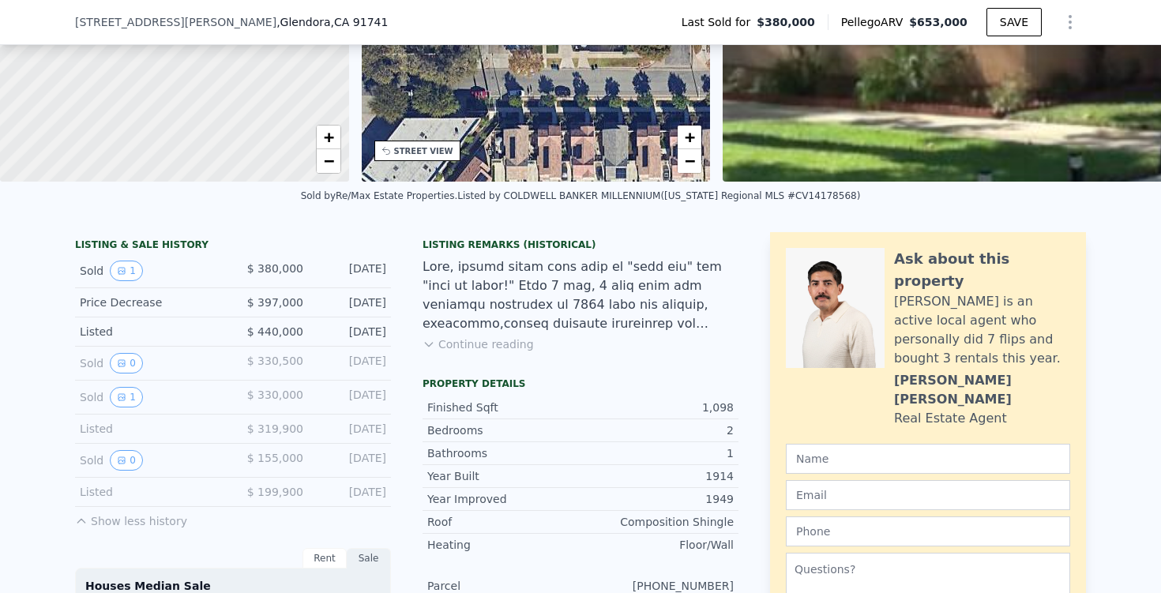
scroll to position [215, 0]
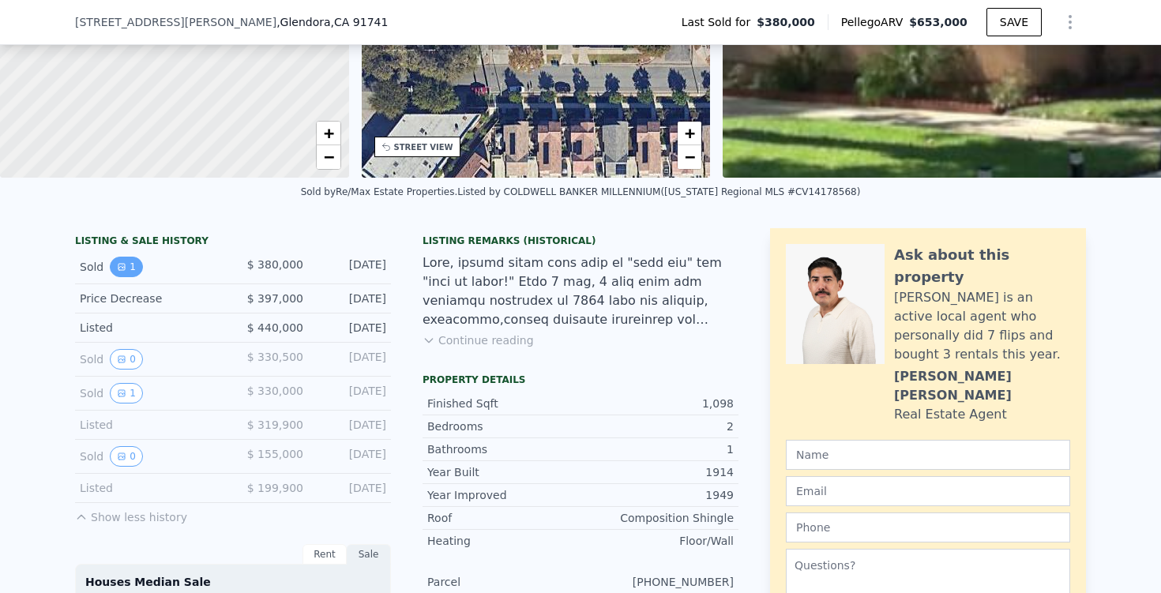
click at [126, 269] on button "1" at bounding box center [126, 267] width 33 height 21
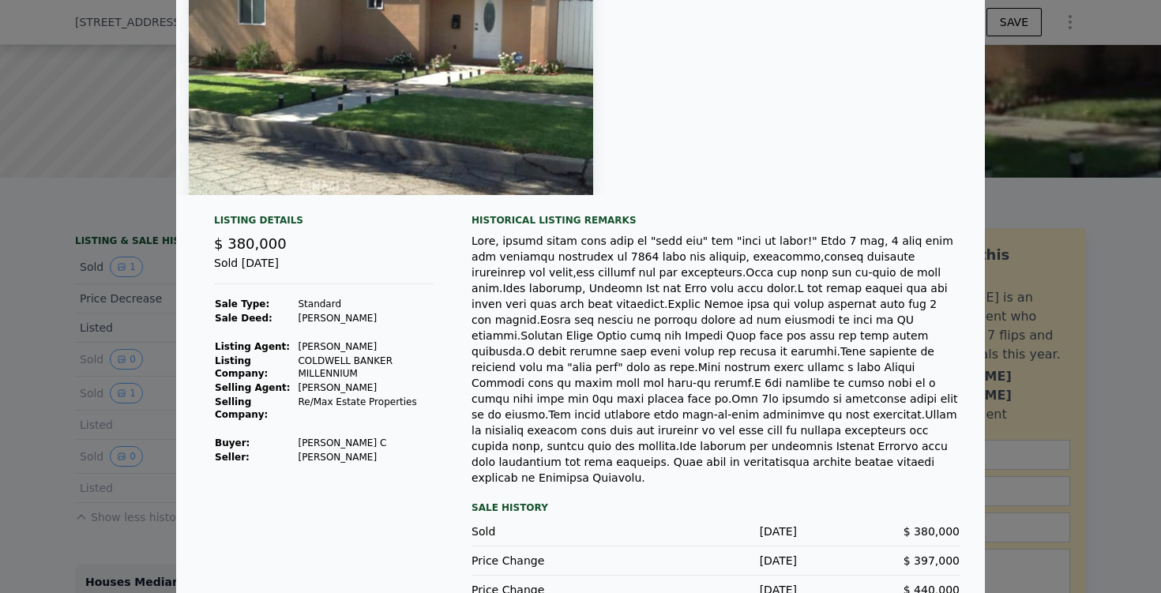
scroll to position [170, 0]
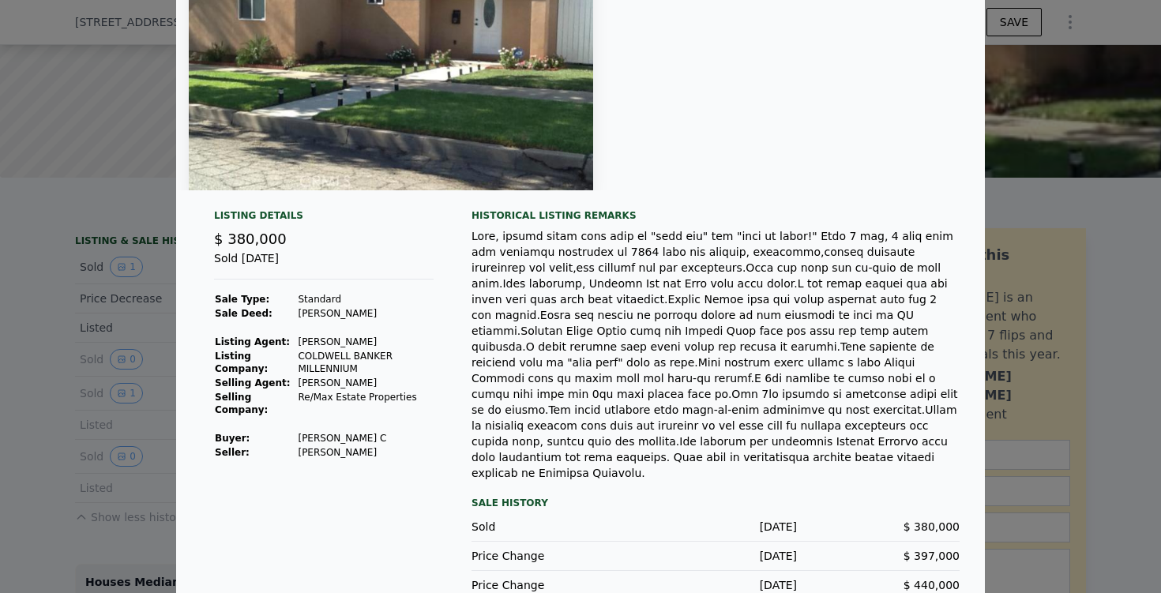
click at [1042, 193] on div at bounding box center [580, 296] width 1161 height 593
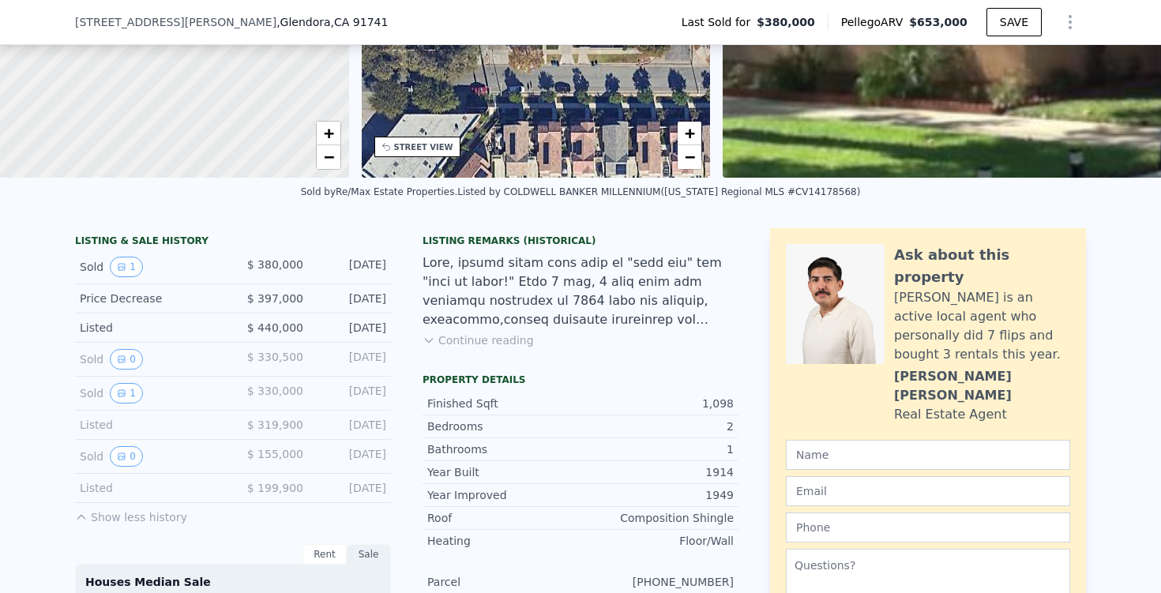
scroll to position [291, 0]
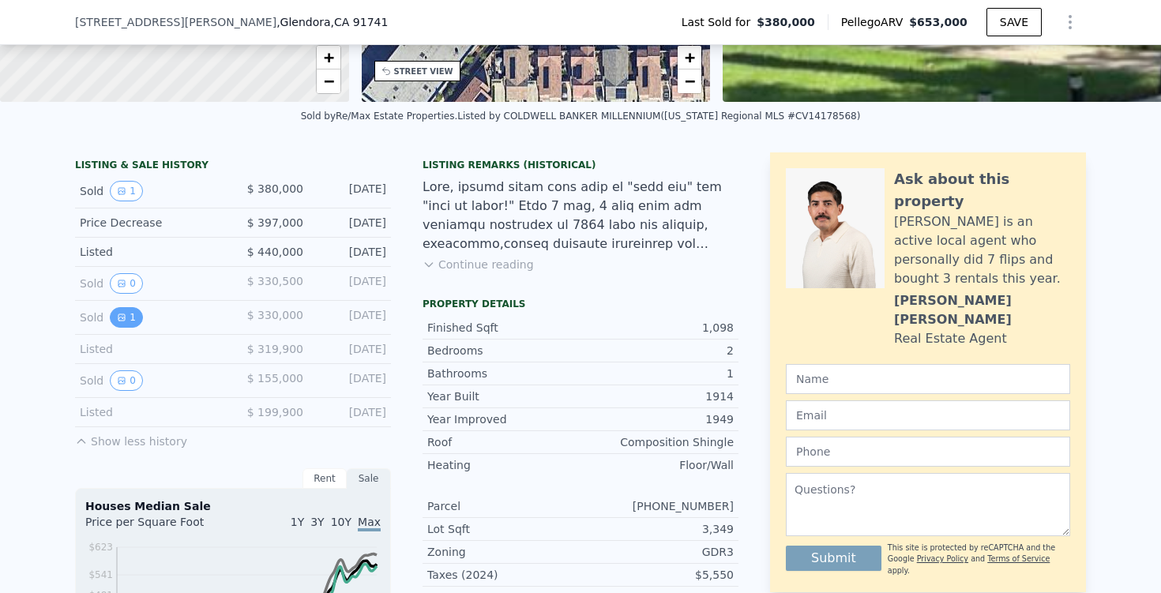
click at [115, 324] on button "1" at bounding box center [126, 317] width 33 height 21
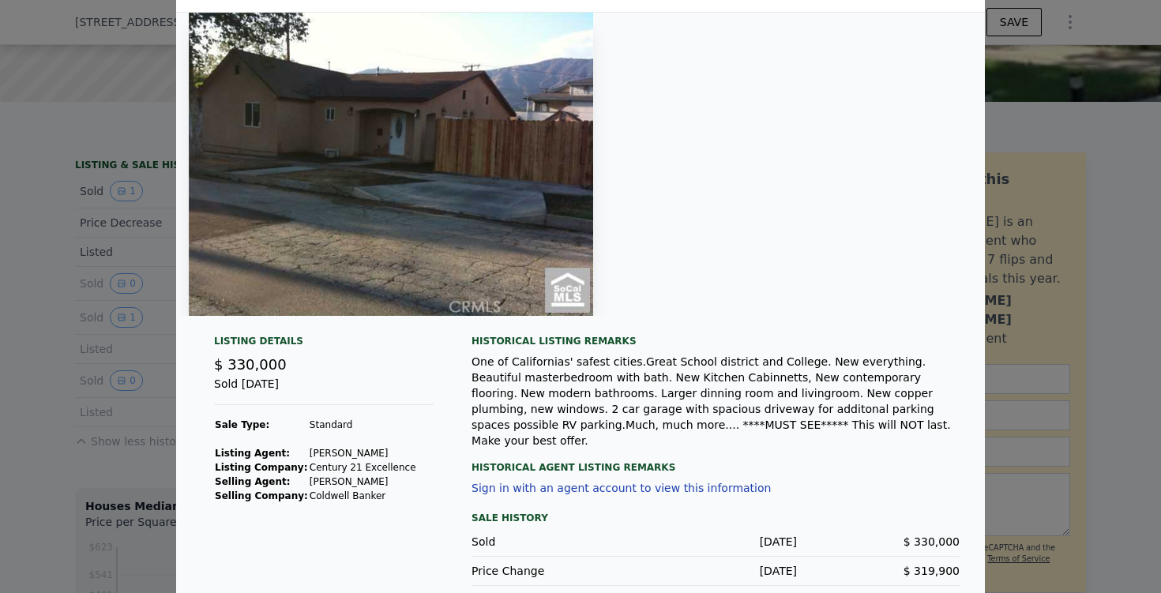
scroll to position [46, 0]
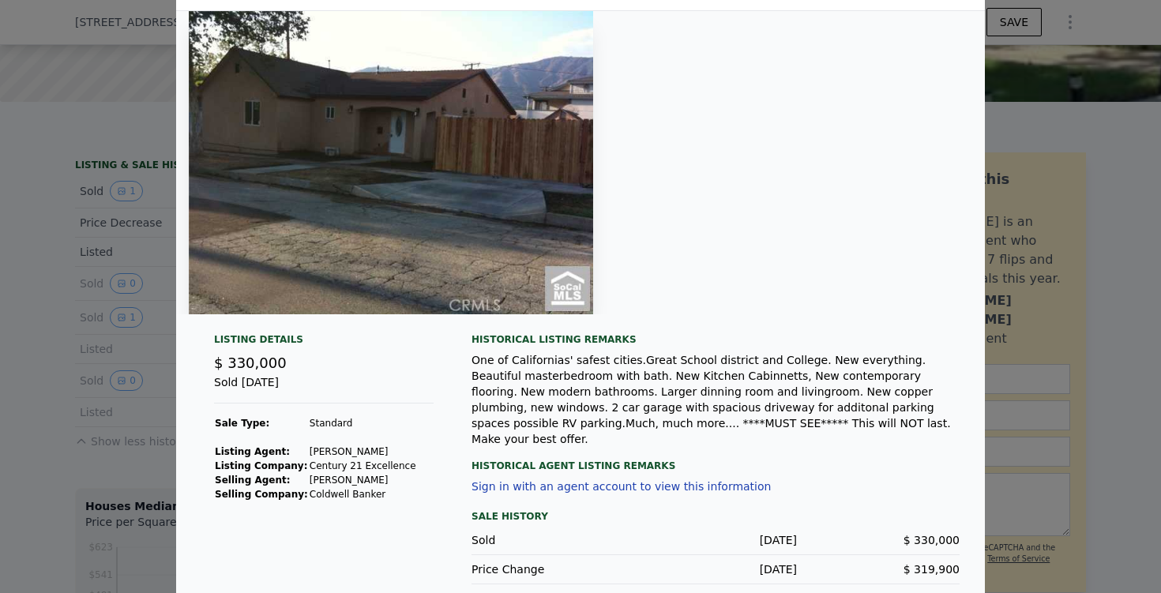
drag, startPoint x: 384, startPoint y: 449, endPoint x: 295, endPoint y: 454, distance: 89.4
click at [295, 454] on tr "Listing Agent: [PERSON_NAME]" at bounding box center [315, 452] width 203 height 14
copy tr "Listing Agent: [PERSON_NAME]"
click at [1105, 151] on div at bounding box center [580, 296] width 1161 height 593
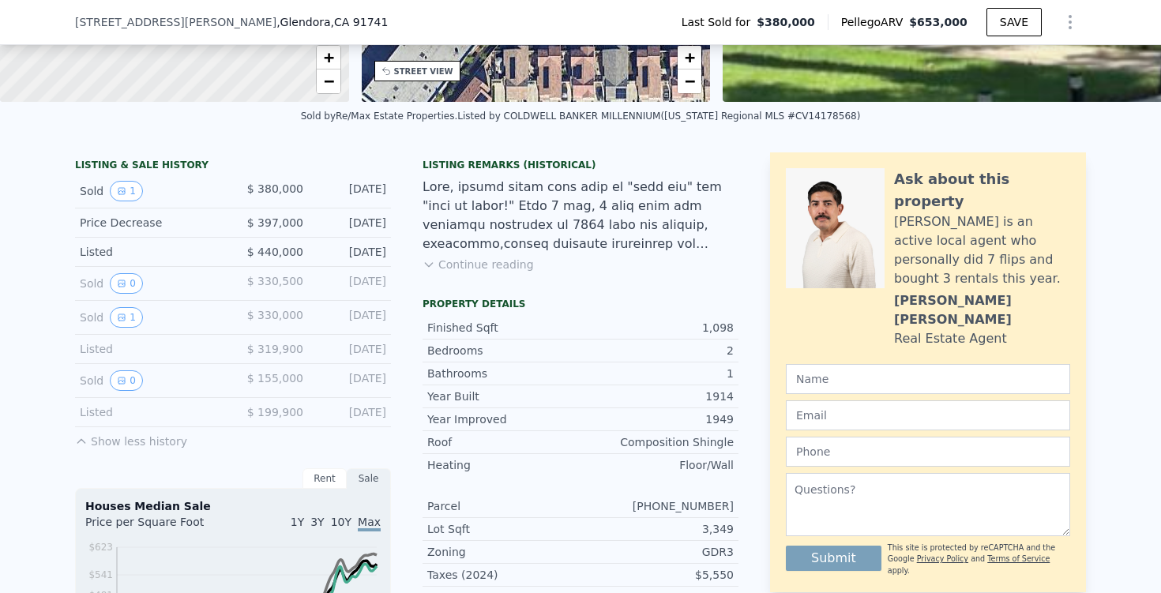
scroll to position [0, 0]
